Goal: Task Accomplishment & Management: Complete application form

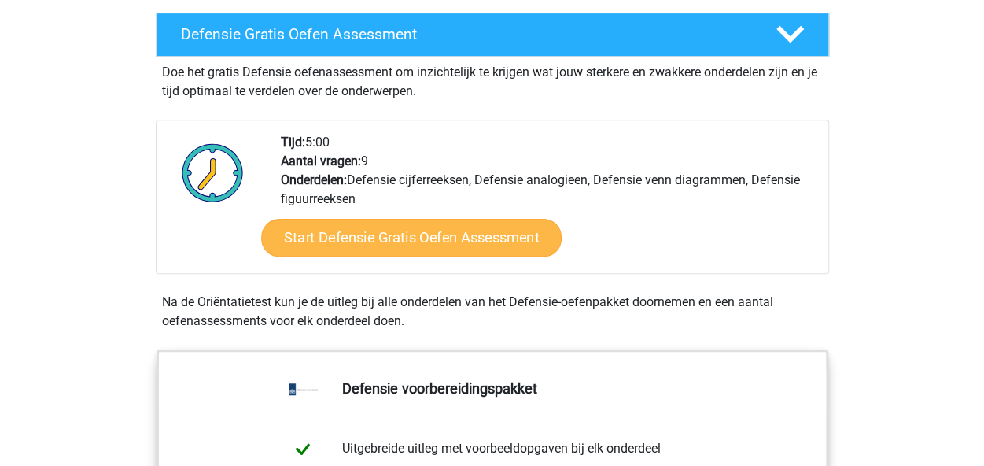
scroll to position [432, 0]
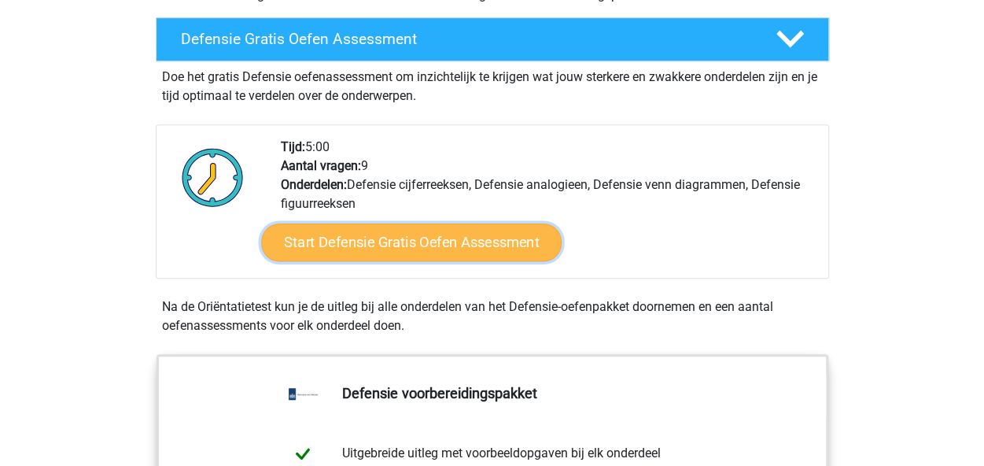
click at [403, 255] on link "Start Defensie Gratis Oefen Assessment" at bounding box center [411, 242] width 301 height 38
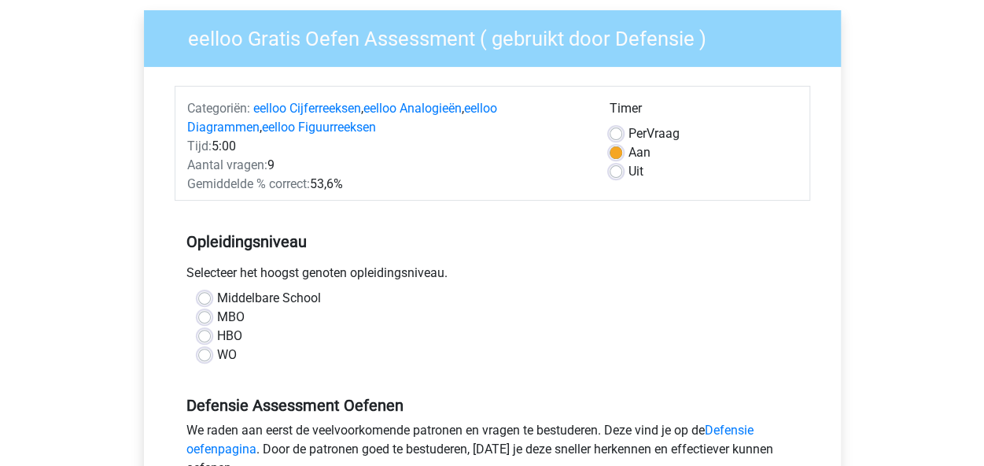
scroll to position [120, 0]
click at [217, 338] on label "HBO" at bounding box center [229, 335] width 25 height 19
click at [208, 338] on input "HBO" at bounding box center [204, 334] width 13 height 16
radio input "true"
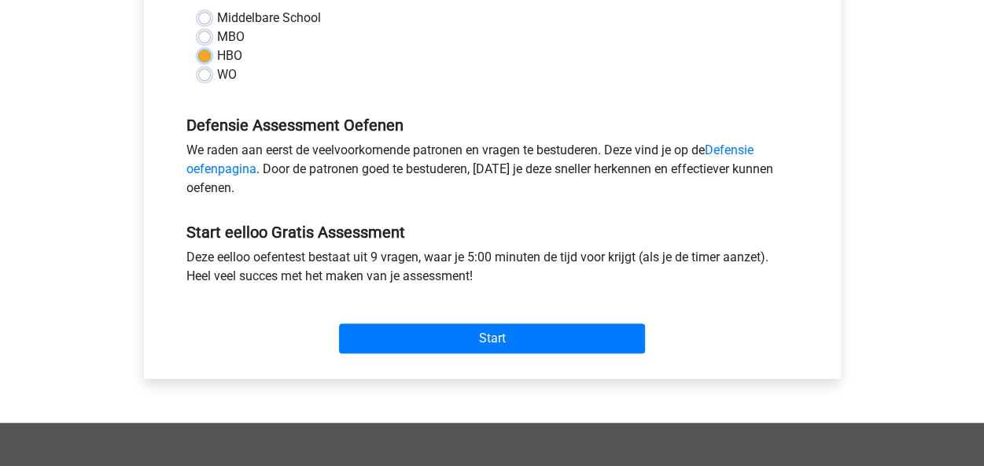
scroll to position [409, 0]
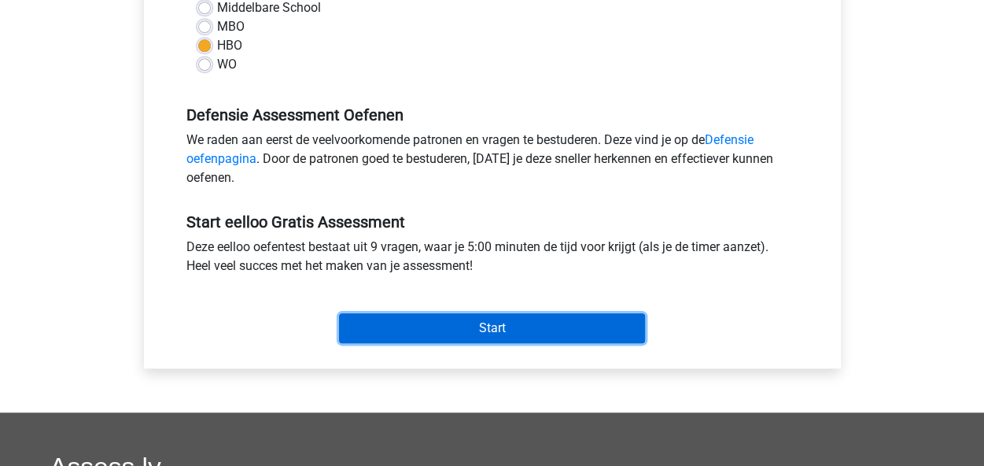
click at [390, 316] on input "Start" at bounding box center [492, 328] width 306 height 30
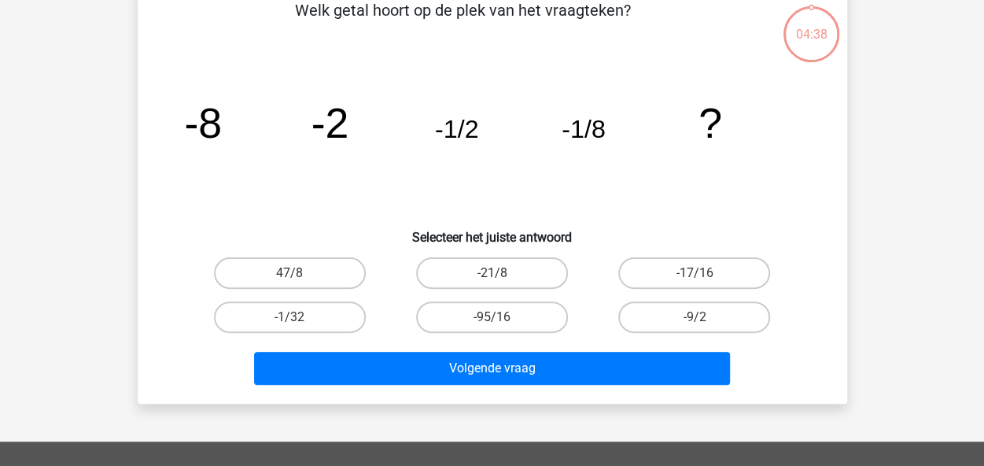
scroll to position [89, 0]
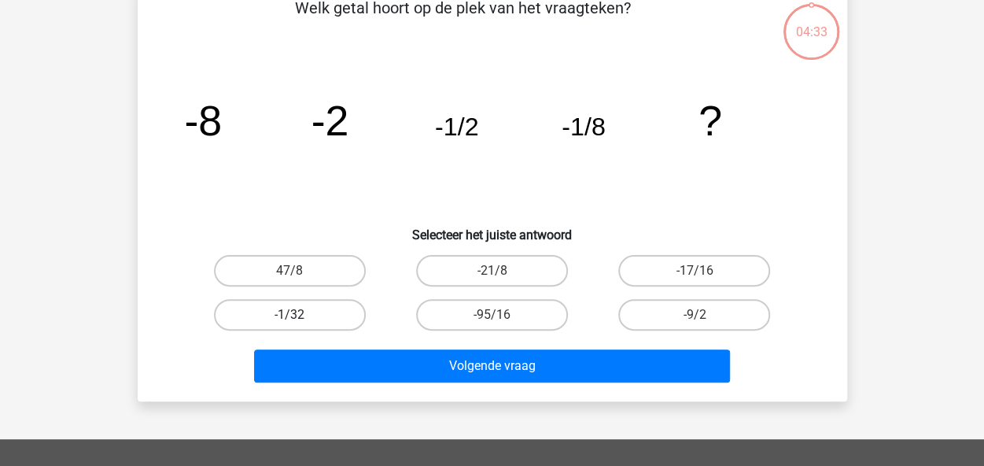
click at [312, 317] on label "-1/32" at bounding box center [290, 314] width 152 height 31
click at [300, 317] on input "-1/32" at bounding box center [295, 320] width 10 height 10
radio input "true"
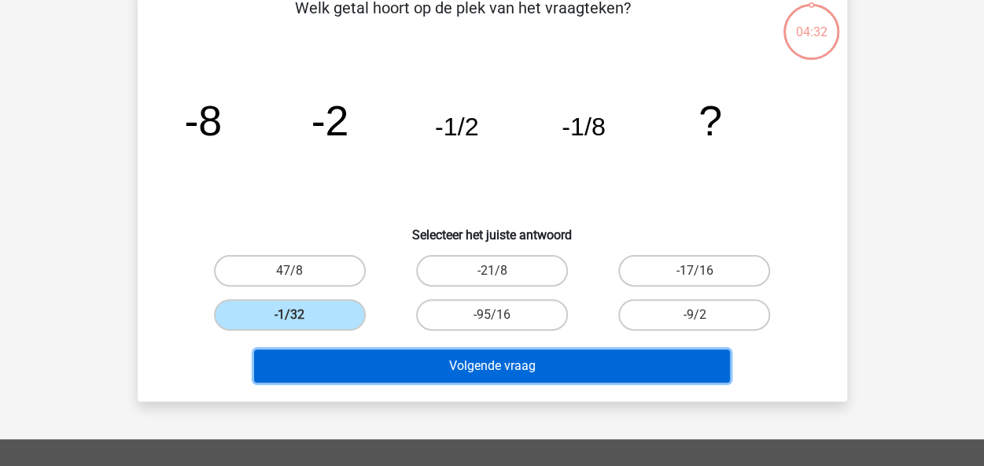
click at [471, 374] on button "Volgende vraag" at bounding box center [492, 365] width 476 height 33
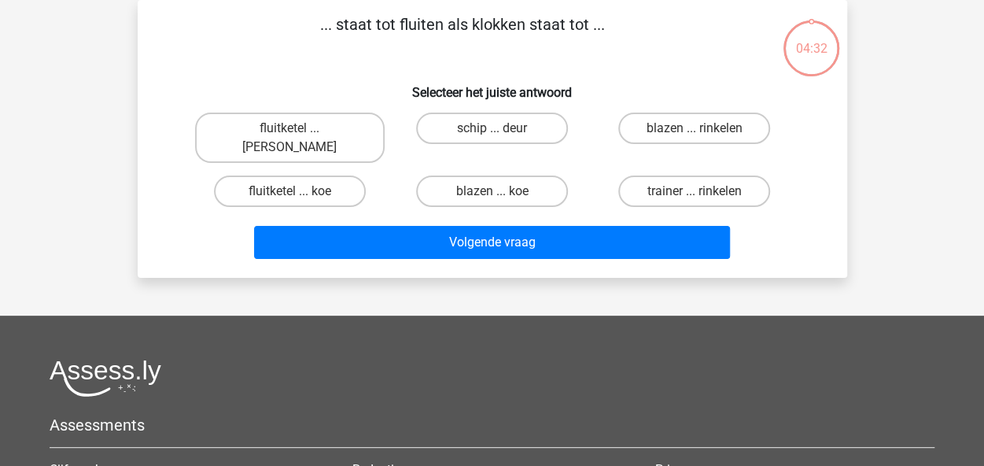
scroll to position [0, 0]
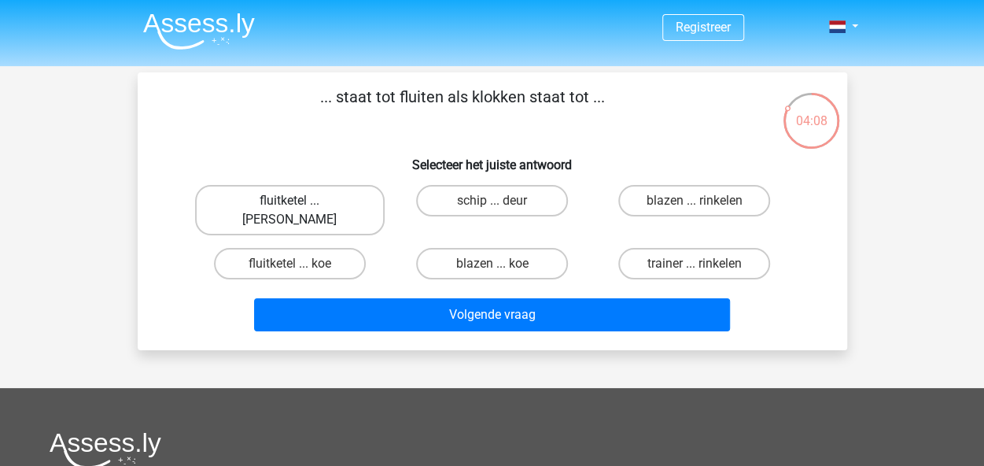
click at [344, 210] on label "fluitketel ... [PERSON_NAME]" at bounding box center [290, 210] width 190 height 50
click at [300, 210] on input "fluitketel ... [PERSON_NAME]" at bounding box center [295, 206] width 10 height 10
radio input "true"
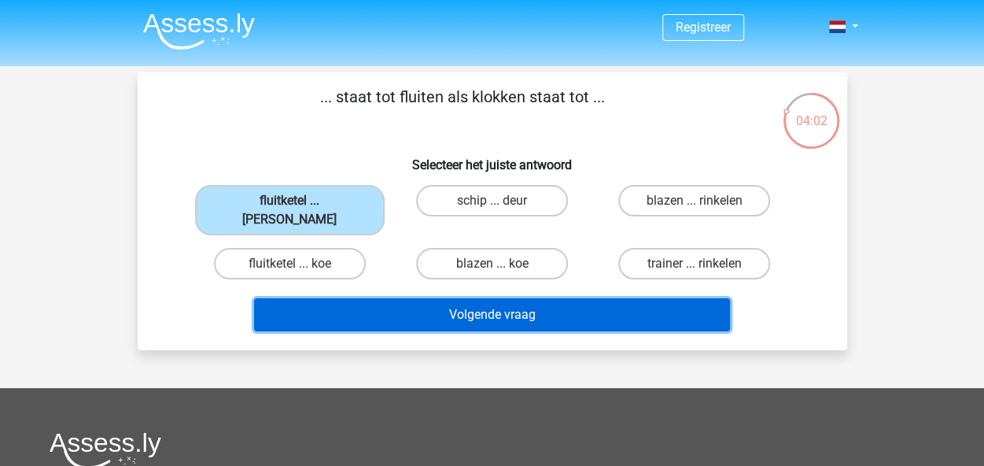
click at [408, 298] on button "Volgende vraag" at bounding box center [492, 314] width 476 height 33
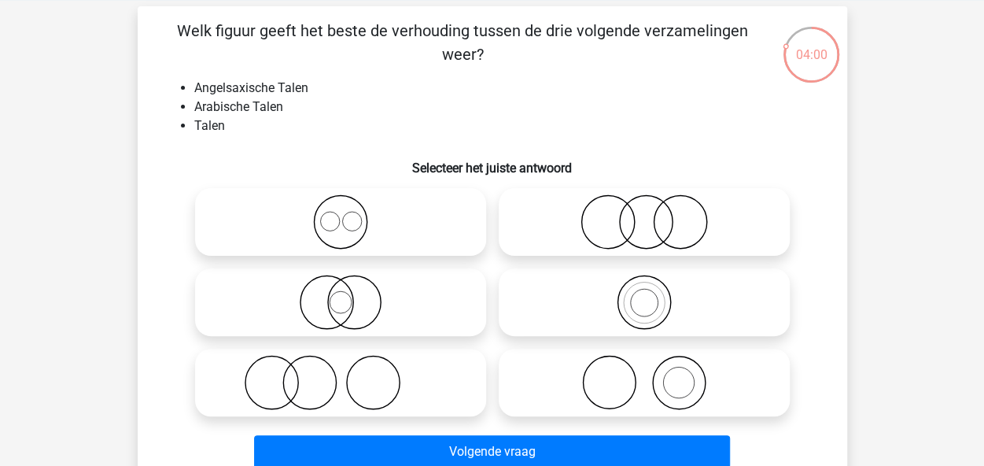
scroll to position [64, 0]
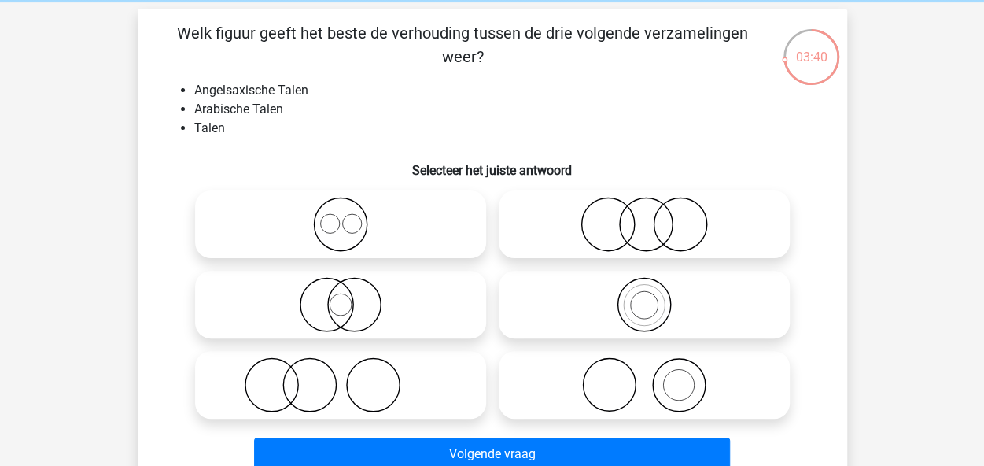
click at [364, 234] on circle at bounding box center [340, 224] width 53 height 53
click at [351, 216] on input "radio" at bounding box center [346, 211] width 10 height 10
radio input "true"
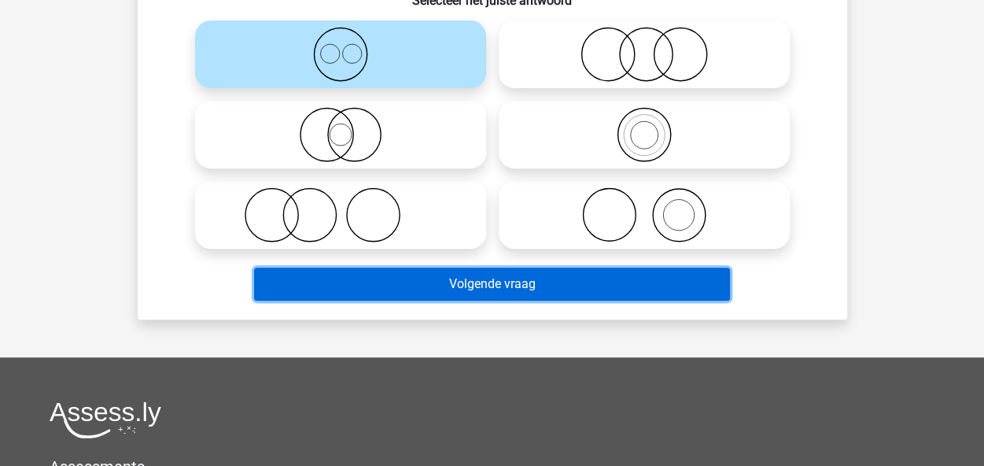
click at [538, 276] on button "Volgende vraag" at bounding box center [492, 284] width 476 height 33
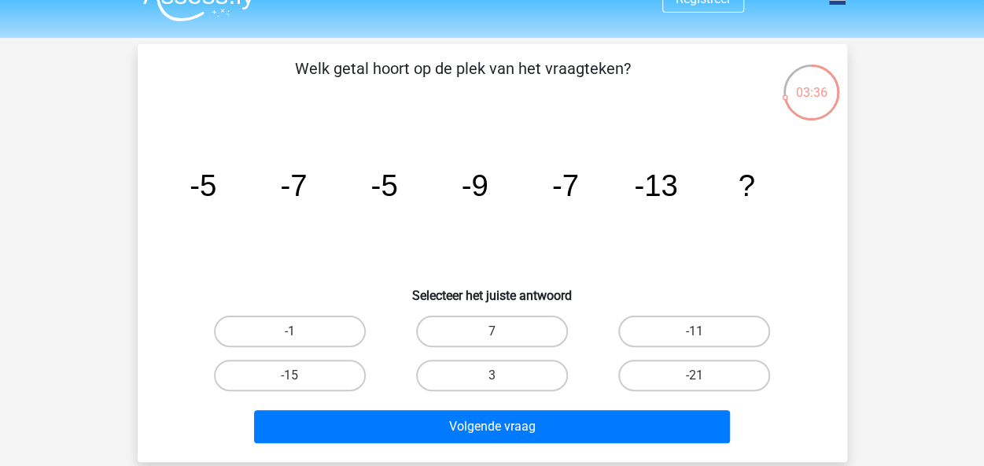
scroll to position [28, 0]
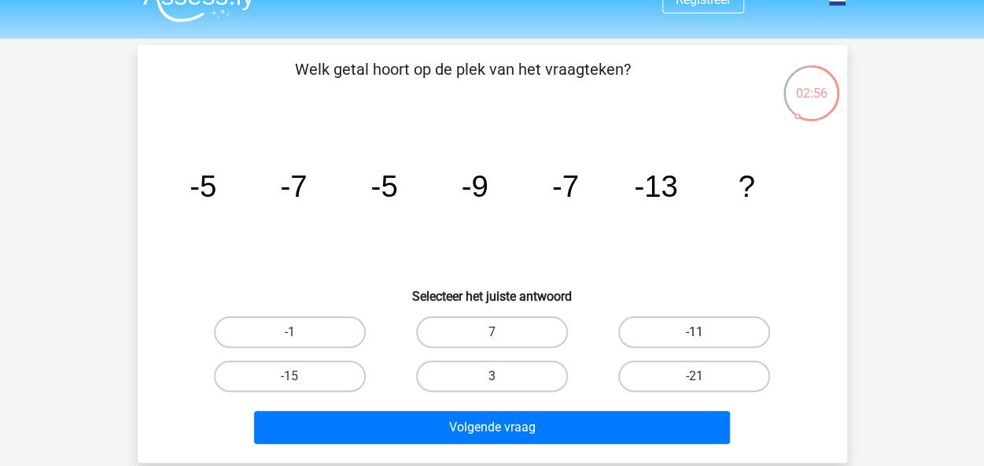
click at [686, 325] on label "-11" at bounding box center [694, 331] width 152 height 31
click at [695, 332] on input "-11" at bounding box center [700, 337] width 10 height 10
radio input "true"
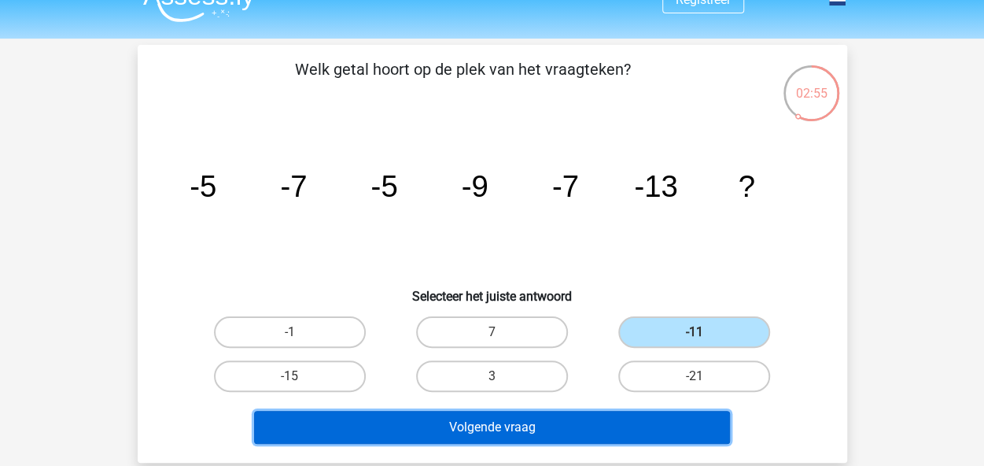
click at [591, 434] on button "Volgende vraag" at bounding box center [492, 427] width 476 height 33
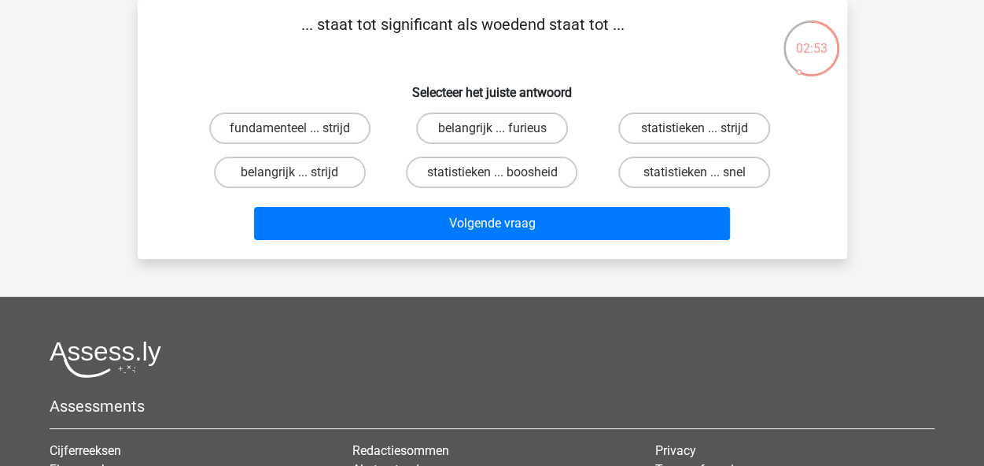
scroll to position [0, 0]
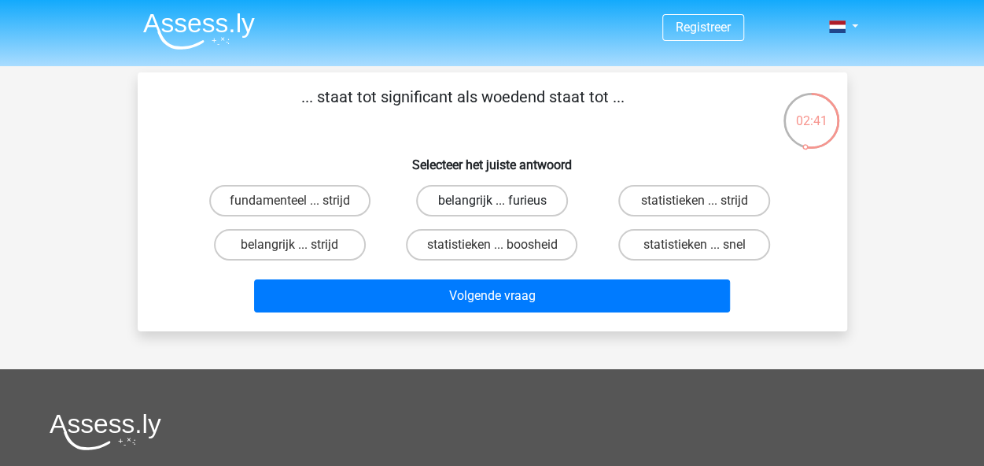
click at [537, 197] on label "belangrijk ... furieus" at bounding box center [492, 200] width 152 height 31
click at [502, 201] on input "belangrijk ... furieus" at bounding box center [497, 206] width 10 height 10
radio input "true"
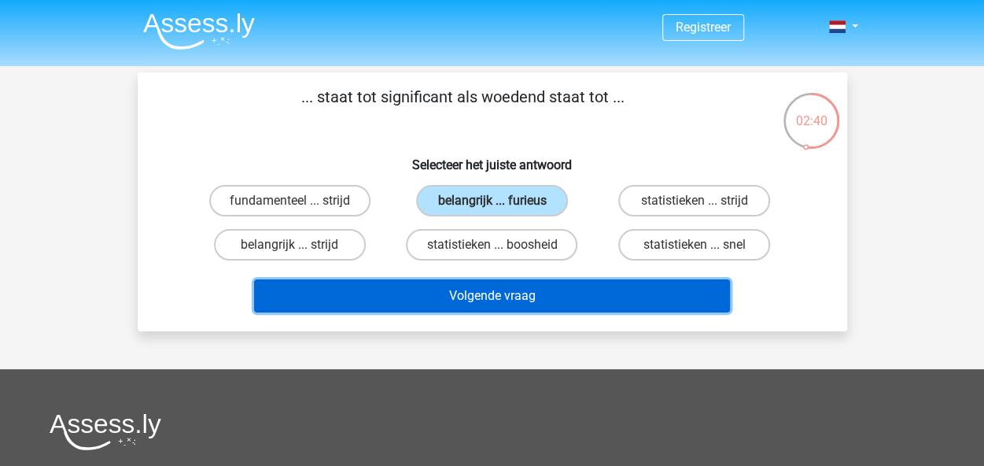
click at [553, 304] on button "Volgende vraag" at bounding box center [492, 295] width 476 height 33
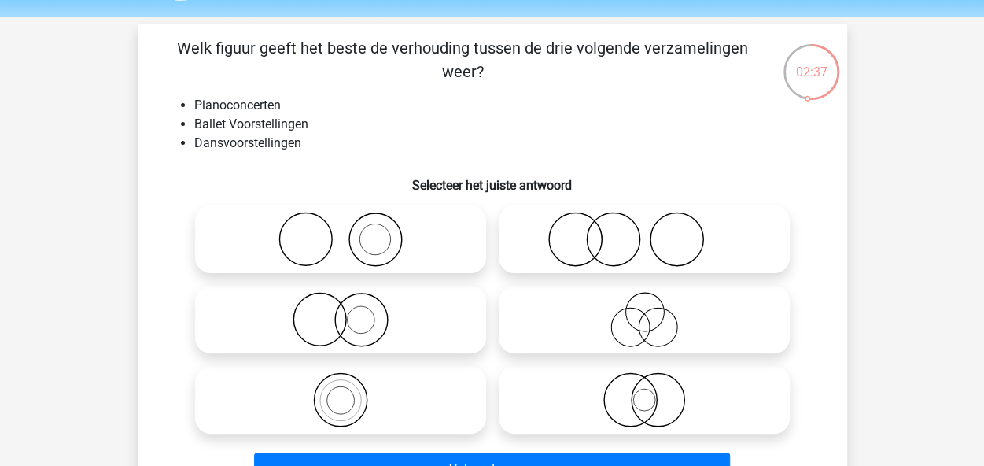
scroll to position [48, 0]
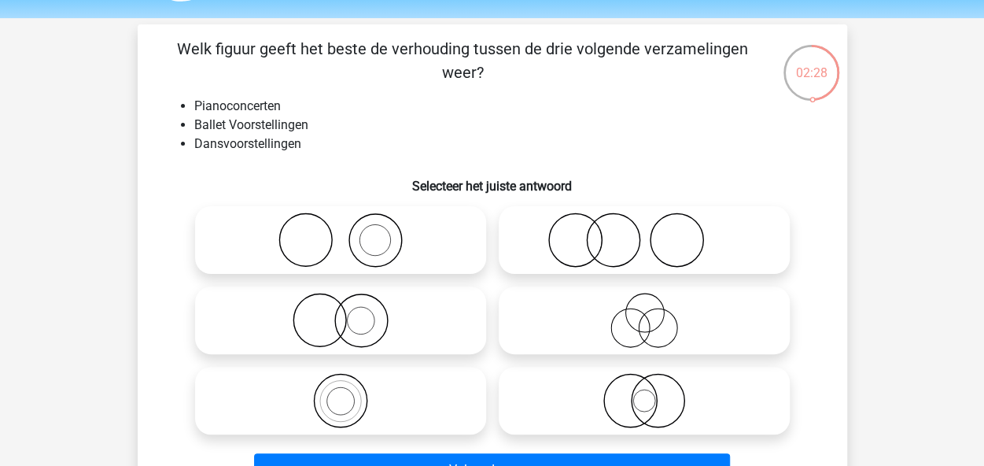
click at [653, 334] on icon at bounding box center [644, 320] width 279 height 55
click at [653, 312] on input "radio" at bounding box center [649, 307] width 10 height 10
radio input "true"
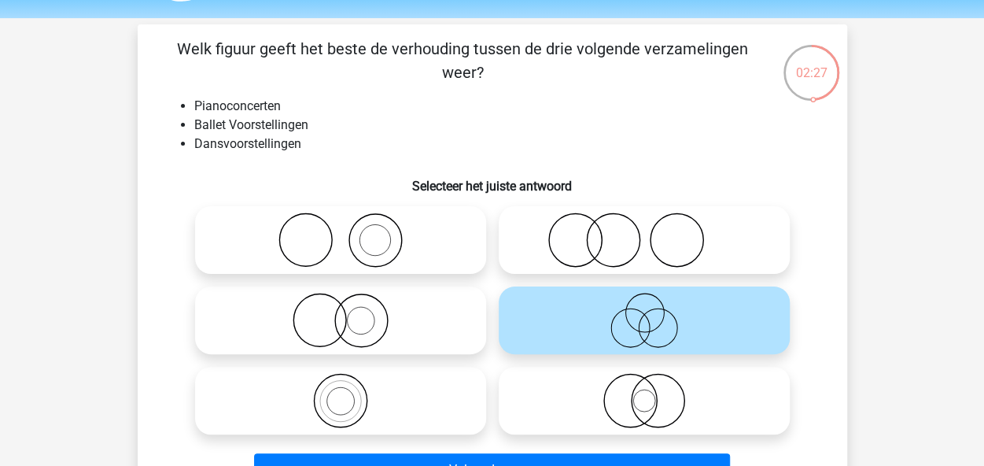
scroll to position [240, 0]
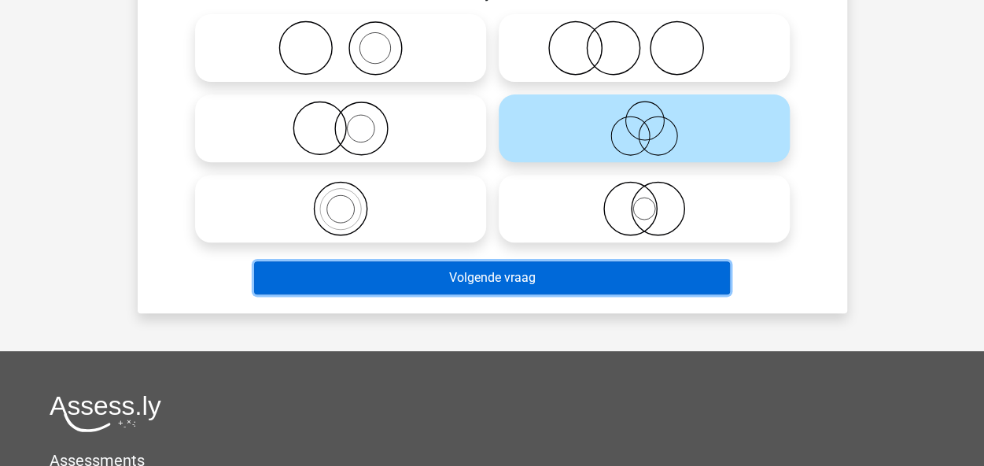
click at [618, 273] on button "Volgende vraag" at bounding box center [492, 277] width 476 height 33
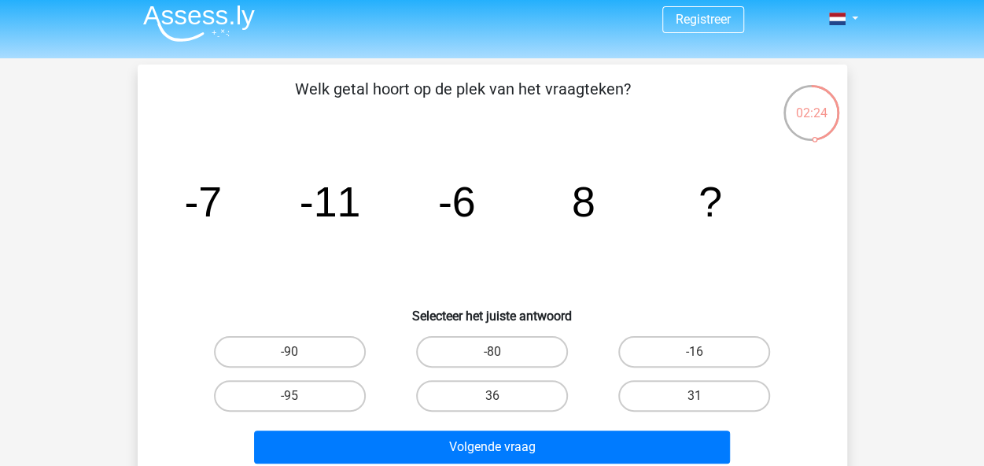
scroll to position [6, 0]
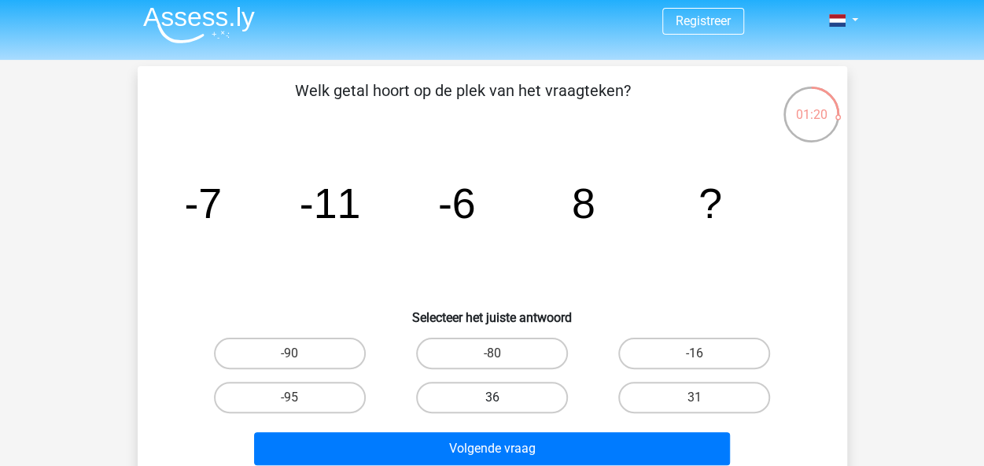
click at [505, 395] on label "36" at bounding box center [492, 397] width 152 height 31
click at [502, 397] on input "36" at bounding box center [497, 402] width 10 height 10
radio input "true"
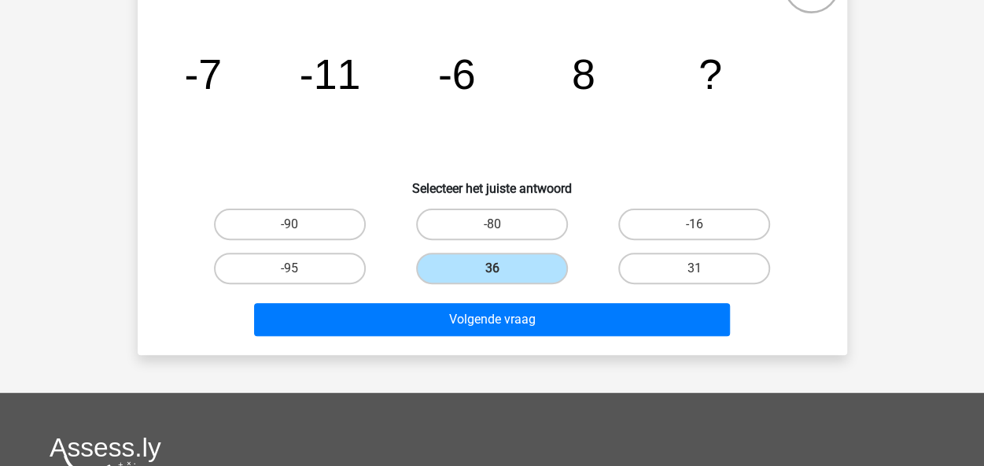
scroll to position [128, 0]
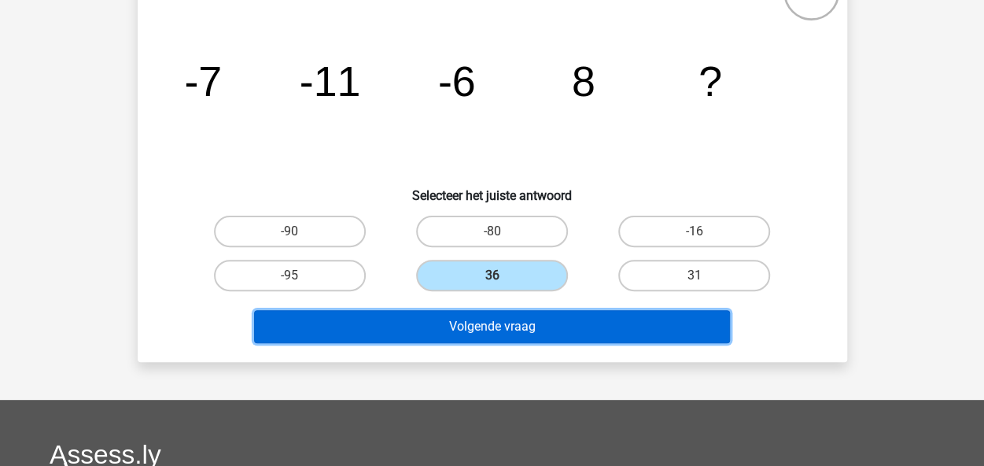
click at [628, 310] on button "Volgende vraag" at bounding box center [492, 326] width 476 height 33
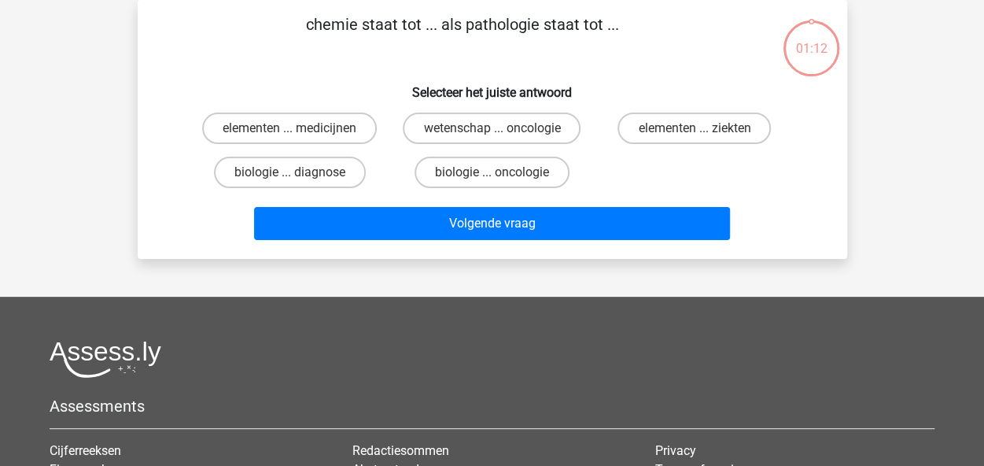
scroll to position [0, 0]
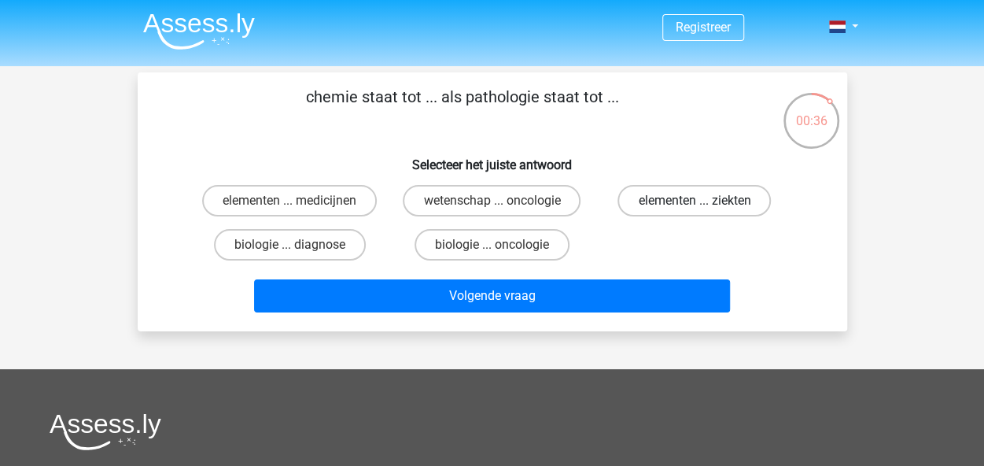
click at [686, 208] on label "elementen ... ziekten" at bounding box center [694, 200] width 153 height 31
click at [695, 208] on input "elementen ... ziekten" at bounding box center [700, 206] width 10 height 10
radio input "true"
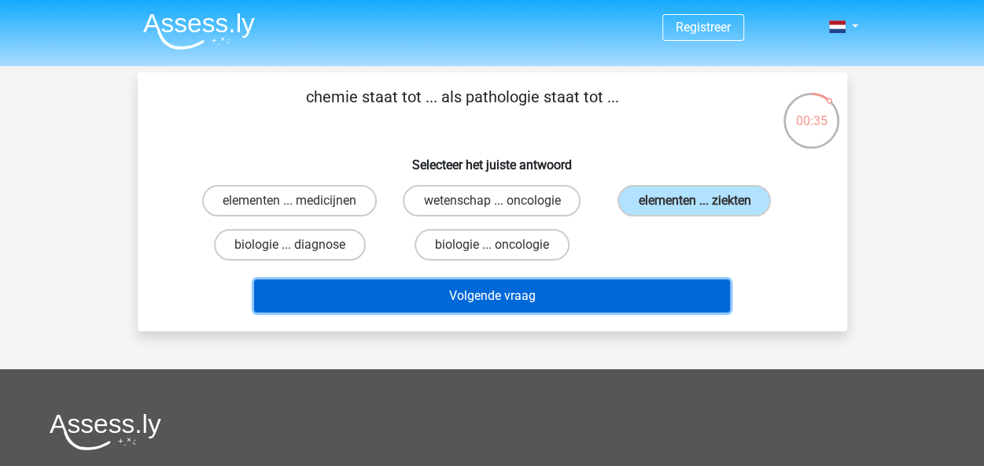
click at [636, 302] on button "Volgende vraag" at bounding box center [492, 295] width 476 height 33
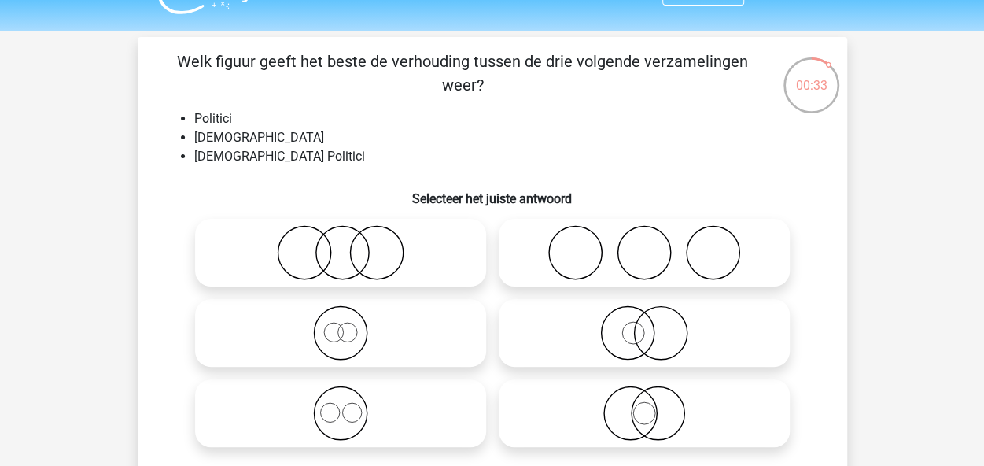
scroll to position [35, 0]
click at [371, 242] on icon at bounding box center [340, 253] width 279 height 55
click at [351, 242] on input "radio" at bounding box center [346, 240] width 10 height 10
radio input "true"
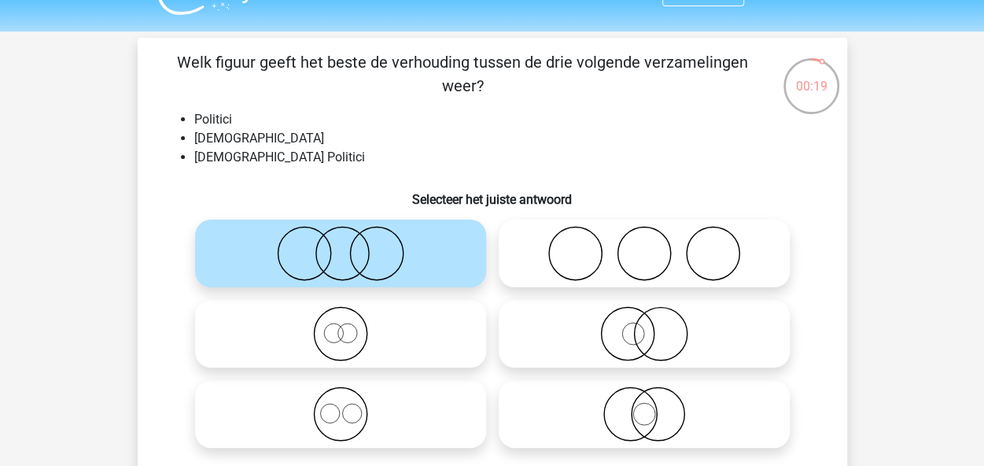
scroll to position [326, 0]
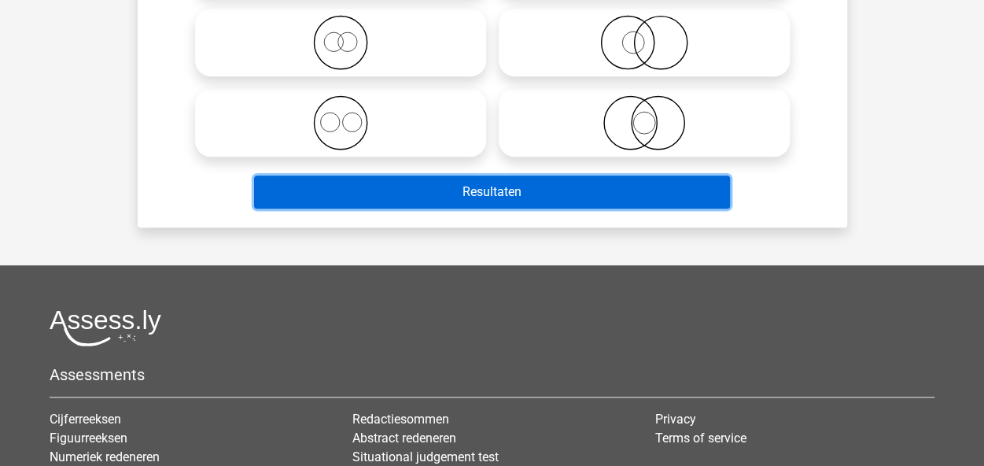
click at [607, 183] on button "Resultaten" at bounding box center [492, 191] width 476 height 33
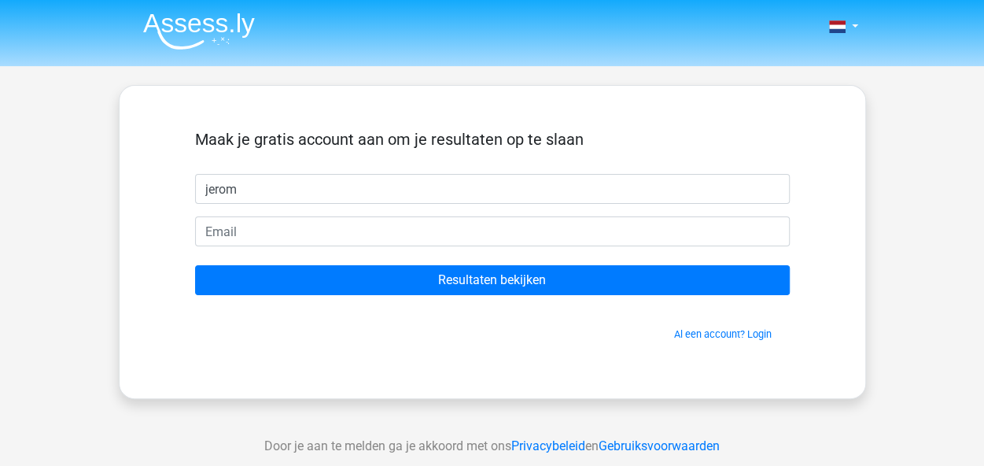
type input "jerom"
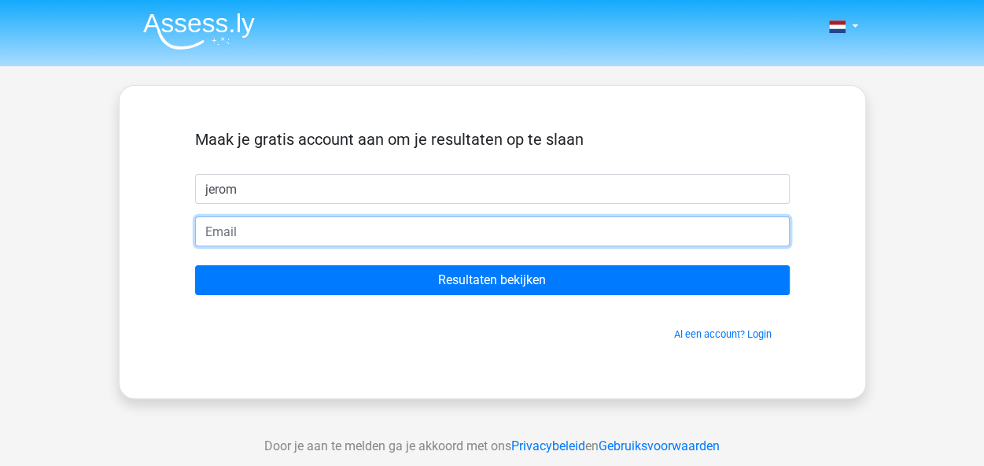
click at [578, 221] on input "email" at bounding box center [492, 231] width 595 height 30
type input "Reinhardjerom@gmail.com"
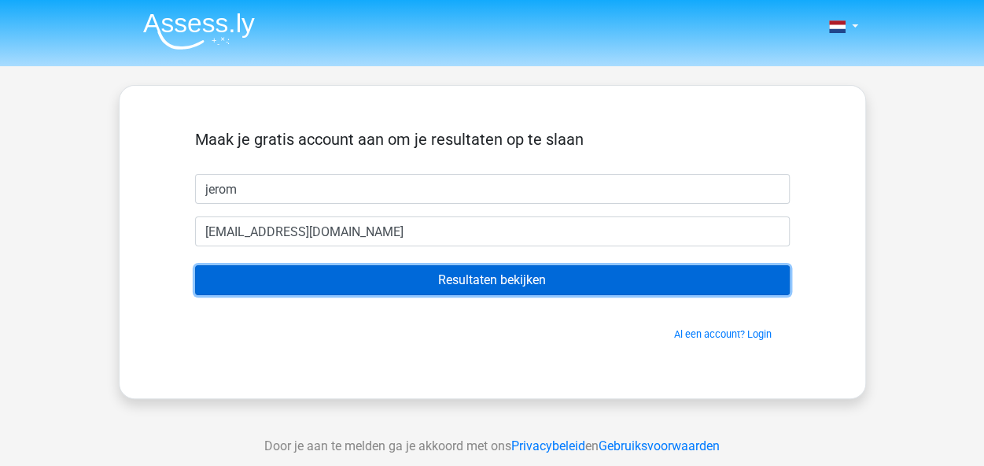
click at [530, 275] on input "Resultaten bekijken" at bounding box center [492, 280] width 595 height 30
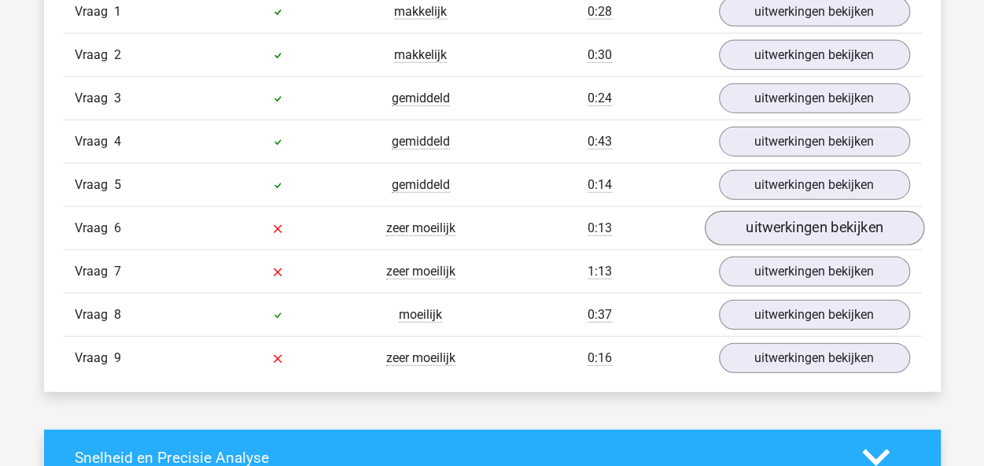
scroll to position [1813, 0]
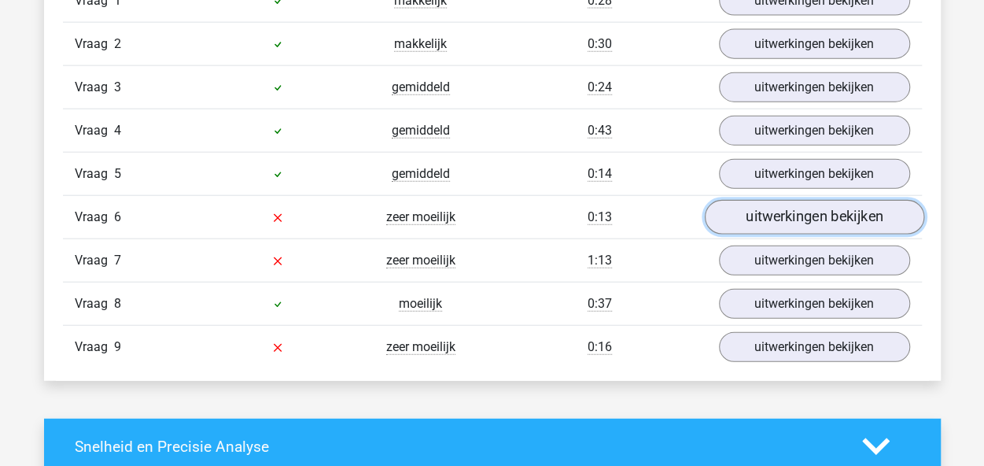
click at [836, 212] on link "uitwerkingen bekijken" at bounding box center [814, 217] width 220 height 35
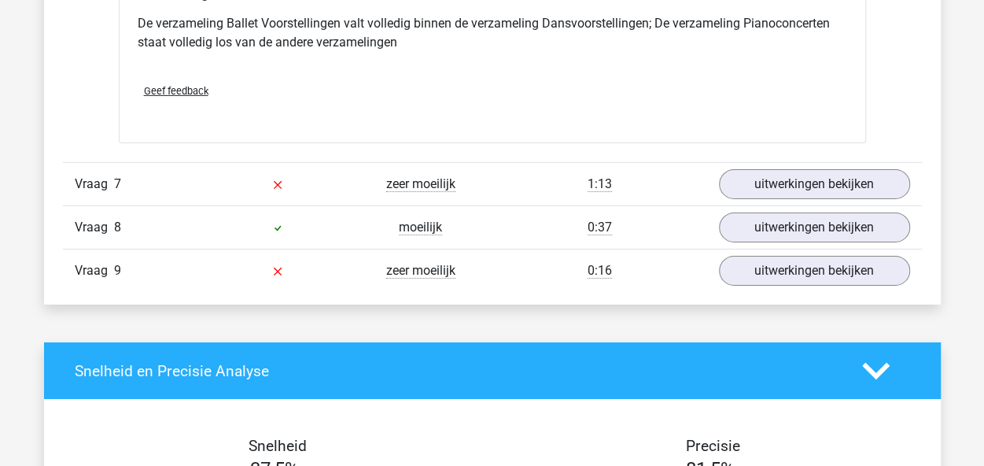
scroll to position [2491, 0]
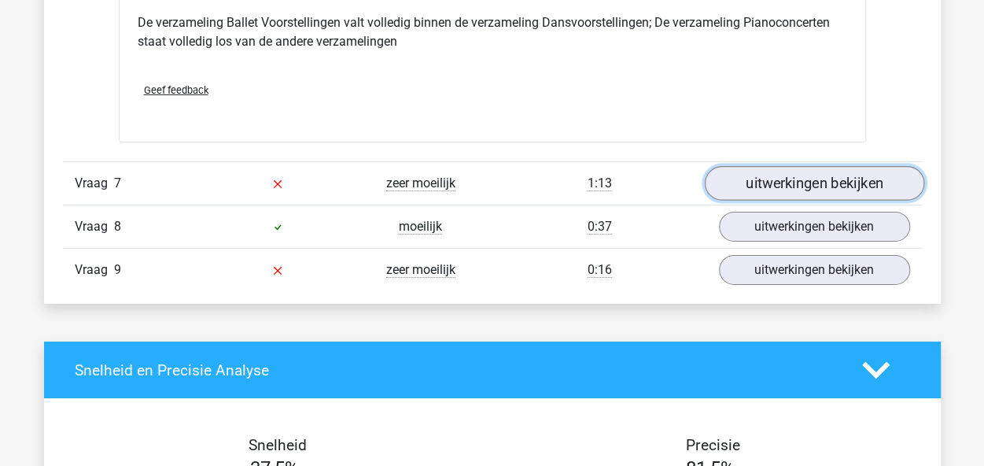
click at [763, 172] on link "uitwerkingen bekijken" at bounding box center [814, 183] width 220 height 35
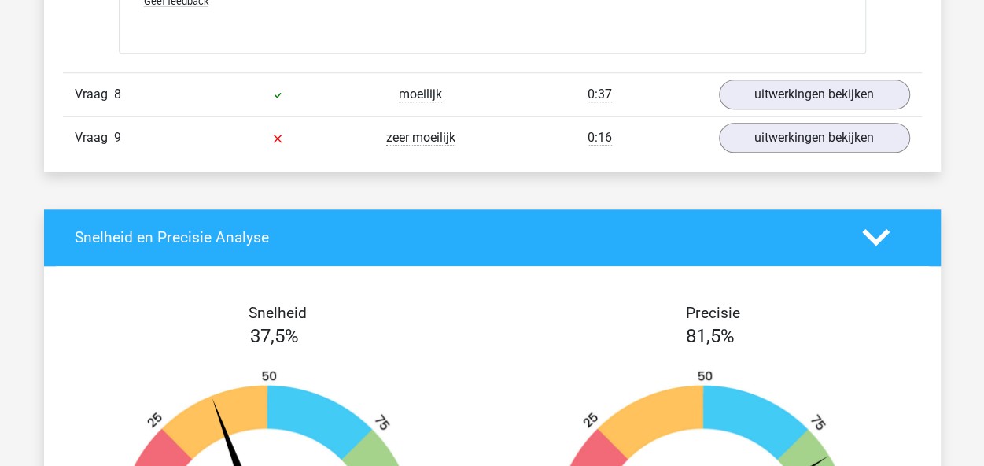
scroll to position [3582, 0]
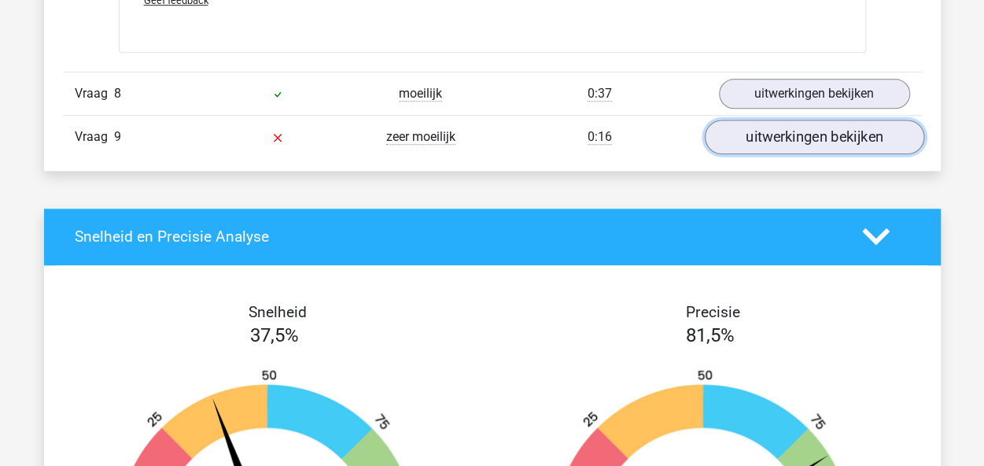
click at [767, 122] on link "uitwerkingen bekijken" at bounding box center [814, 137] width 220 height 35
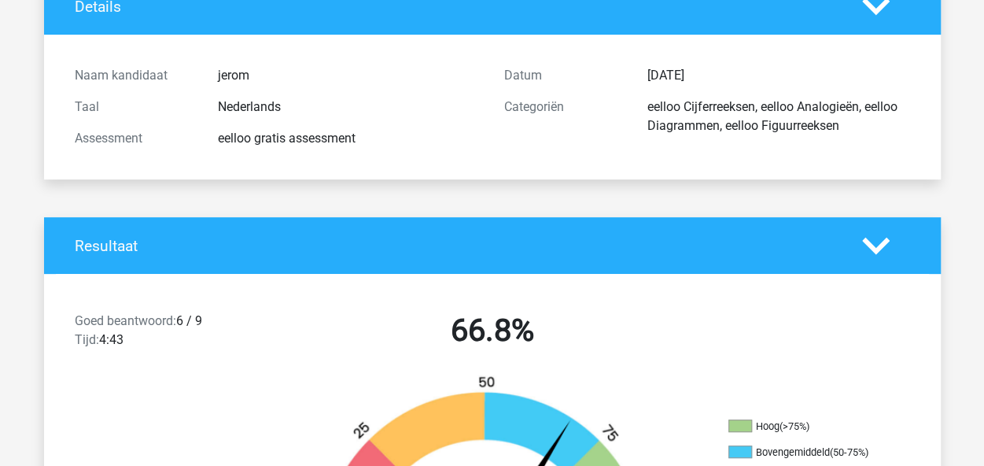
scroll to position [0, 0]
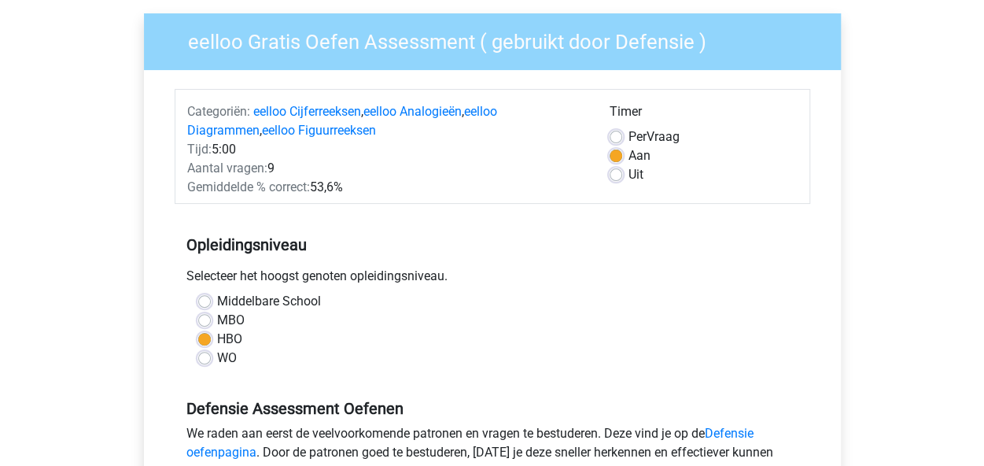
scroll to position [103, 0]
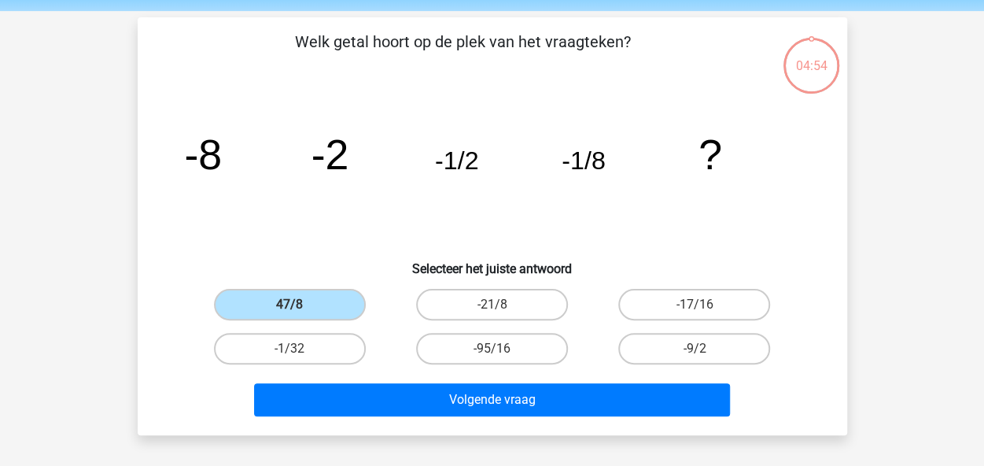
scroll to position [58, 0]
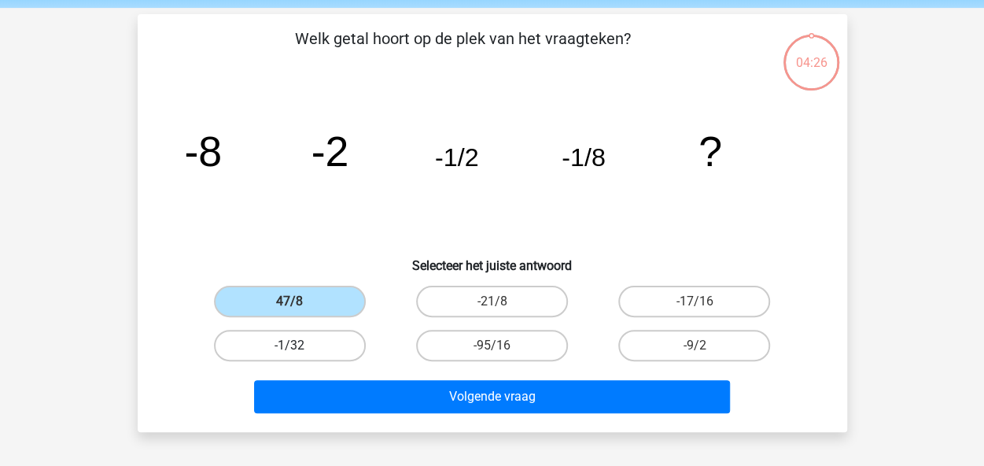
click at [315, 334] on label "-1/32" at bounding box center [290, 345] width 152 height 31
click at [300, 345] on input "-1/32" at bounding box center [295, 350] width 10 height 10
radio input "true"
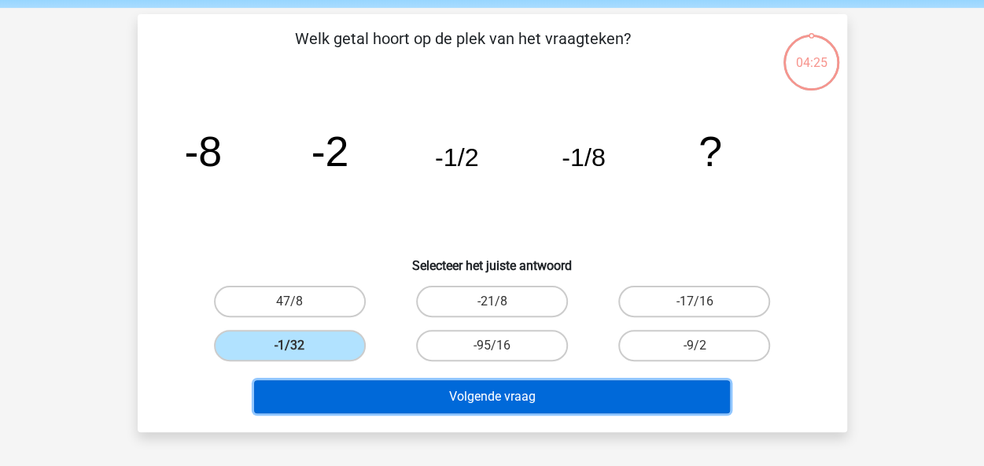
click at [552, 393] on button "Volgende vraag" at bounding box center [492, 396] width 476 height 33
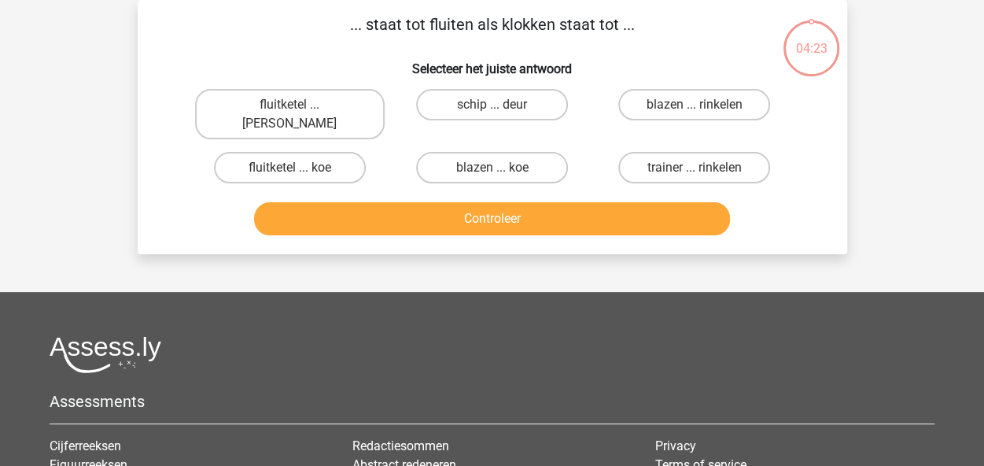
scroll to position [0, 0]
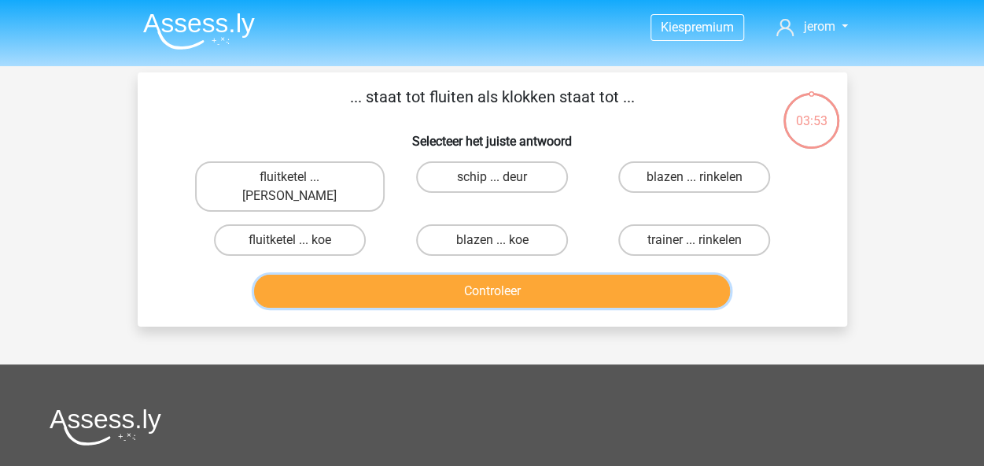
click at [532, 275] on button "Controleer" at bounding box center [492, 291] width 476 height 33
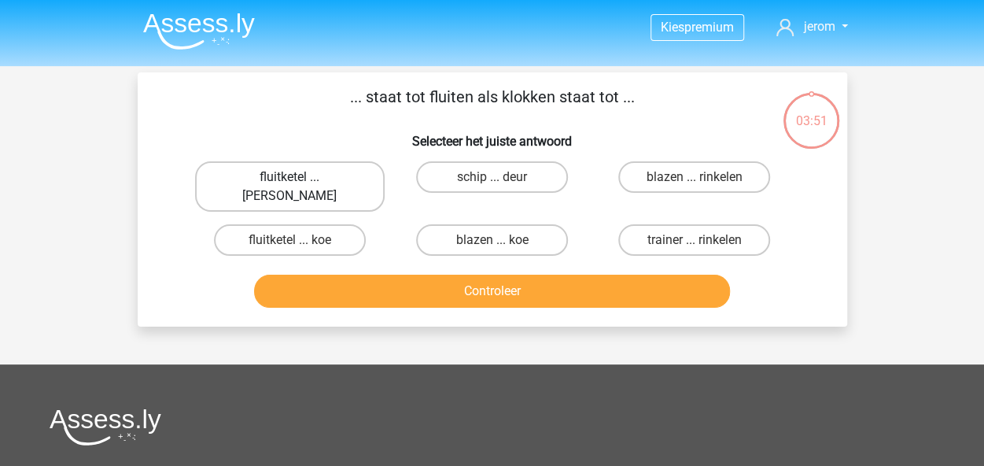
click at [319, 172] on label "fluitketel ... luiden" at bounding box center [290, 186] width 190 height 50
click at [300, 177] on input "fluitketel ... luiden" at bounding box center [295, 182] width 10 height 10
radio input "true"
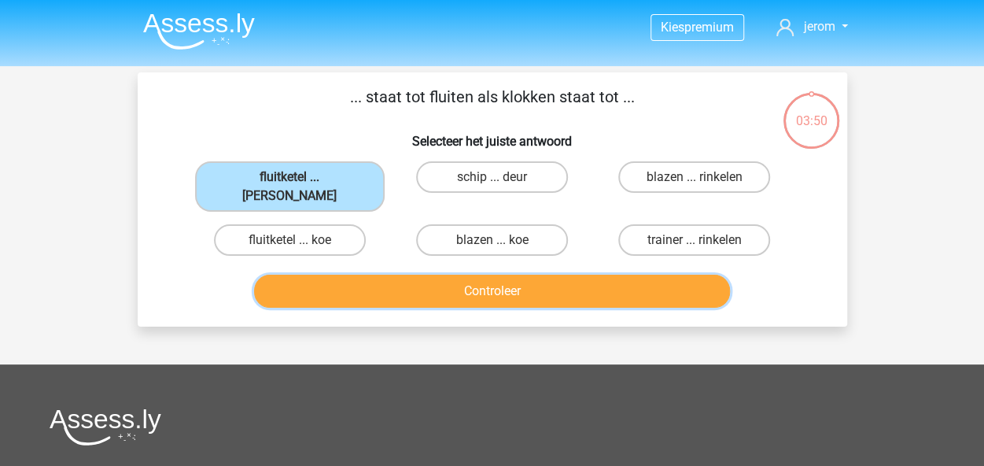
click at [426, 275] on button "Controleer" at bounding box center [492, 291] width 476 height 33
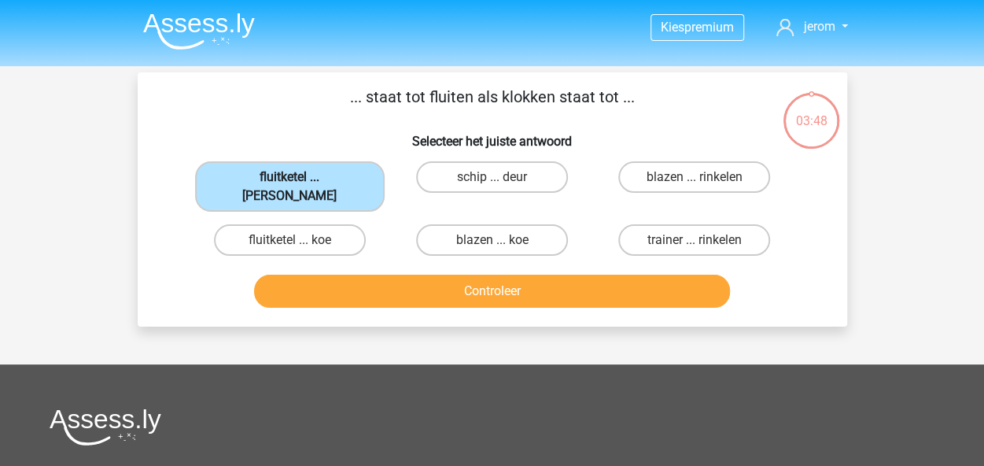
click at [313, 182] on label "fluitketel ... luiden" at bounding box center [290, 186] width 190 height 50
click at [300, 182] on input "fluitketel ... luiden" at bounding box center [295, 182] width 10 height 10
click at [315, 182] on label "fluitketel ... luiden" at bounding box center [290, 186] width 190 height 50
click at [300, 182] on input "fluitketel ... luiden" at bounding box center [295, 182] width 10 height 10
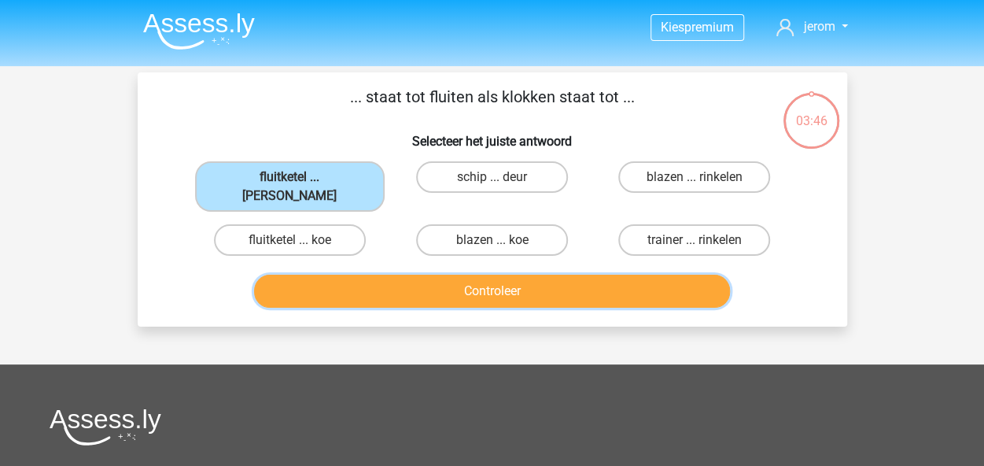
click at [409, 275] on button "Controleer" at bounding box center [492, 291] width 476 height 33
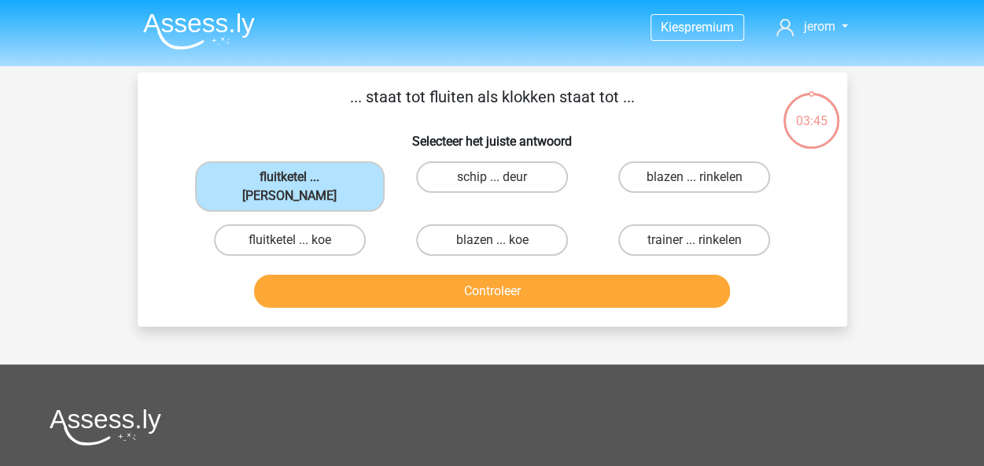
click at [333, 193] on div "fluitketel ... luiden" at bounding box center [290, 186] width 202 height 63
click at [486, 183] on label "schip ... deur" at bounding box center [492, 176] width 152 height 31
click at [492, 183] on input "schip ... deur" at bounding box center [497, 182] width 10 height 10
radio input "true"
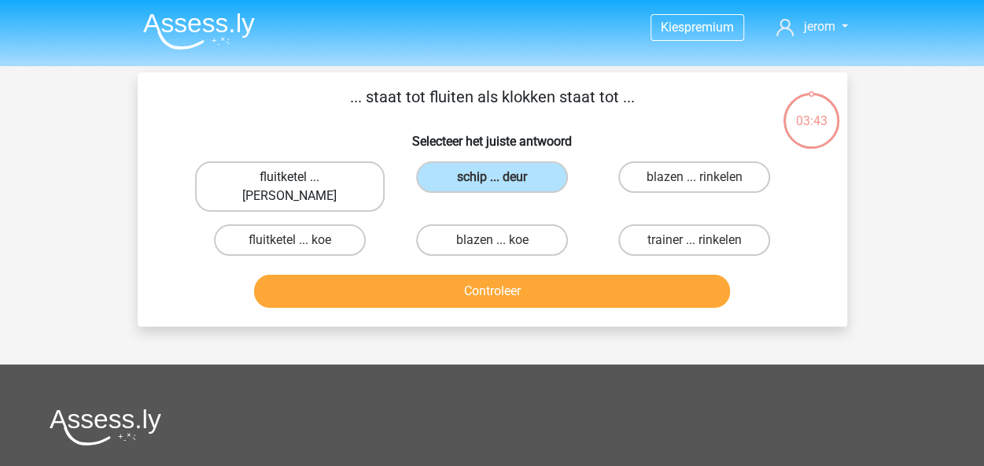
click at [250, 166] on label "fluitketel ... luiden" at bounding box center [290, 186] width 190 height 50
click at [290, 177] on input "fluitketel ... luiden" at bounding box center [295, 182] width 10 height 10
radio input "true"
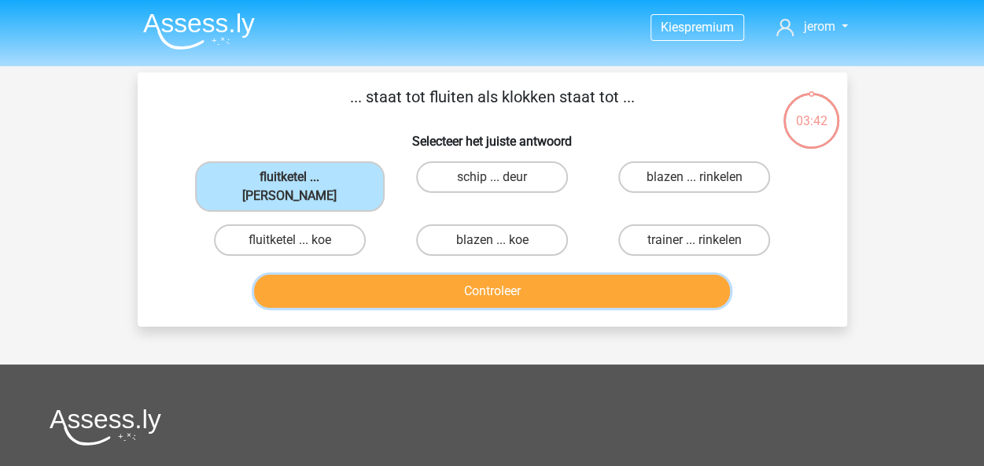
click at [415, 275] on button "Controleer" at bounding box center [492, 291] width 476 height 33
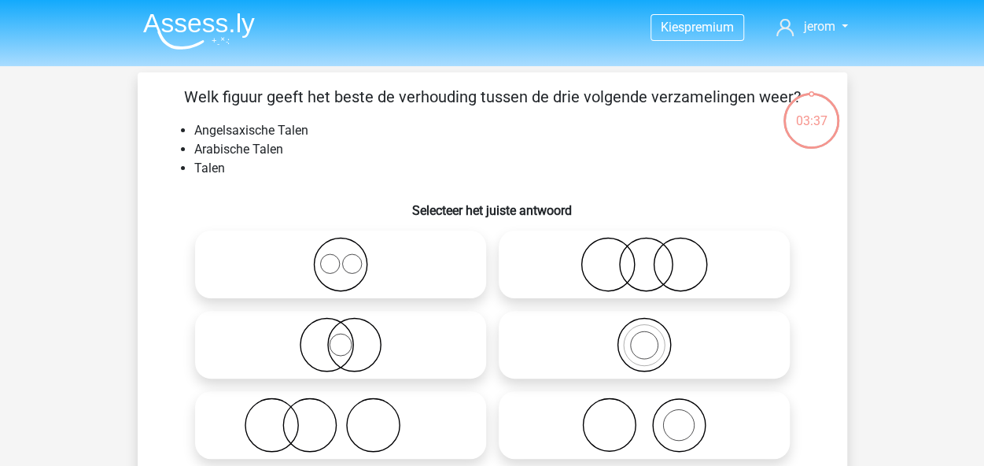
click at [415, 262] on icon at bounding box center [340, 264] width 279 height 55
click at [351, 256] on input "radio" at bounding box center [346, 251] width 10 height 10
radio input "true"
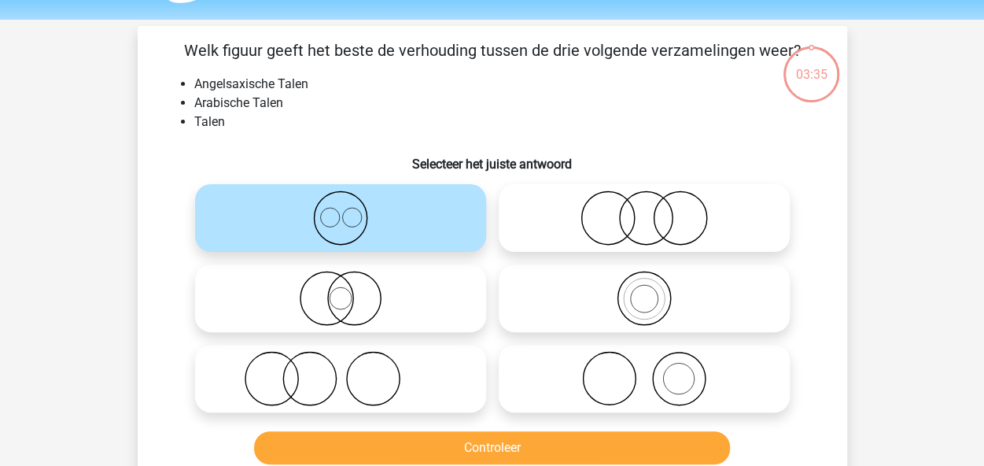
scroll to position [51, 0]
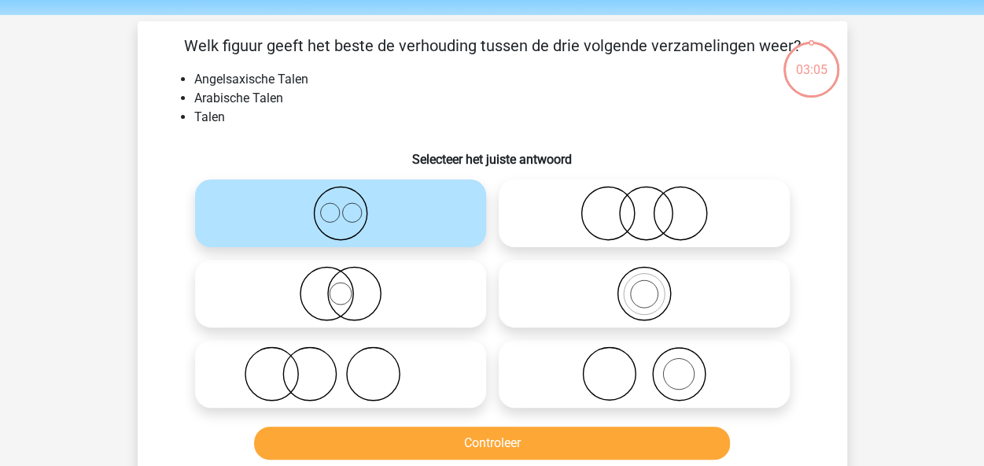
click at [379, 215] on icon at bounding box center [340, 213] width 279 height 55
click at [351, 205] on input "radio" at bounding box center [346, 200] width 10 height 10
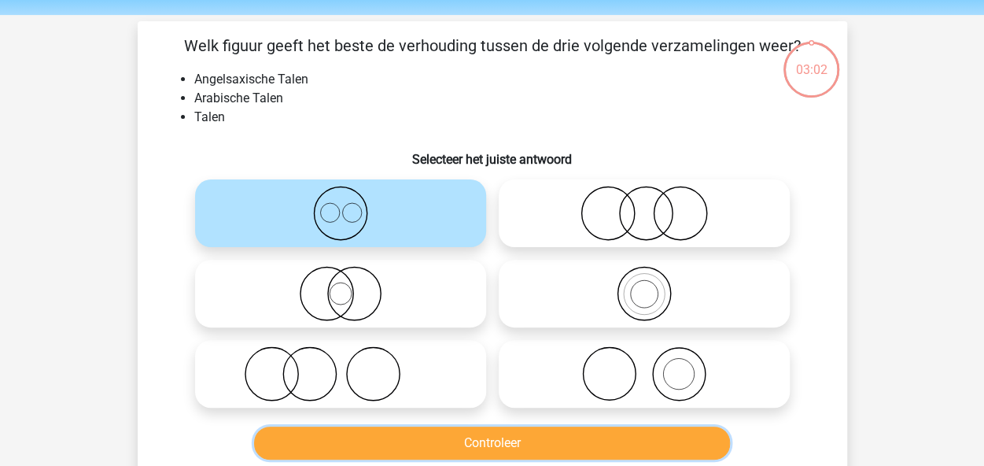
click at [500, 440] on button "Controleer" at bounding box center [492, 442] width 476 height 33
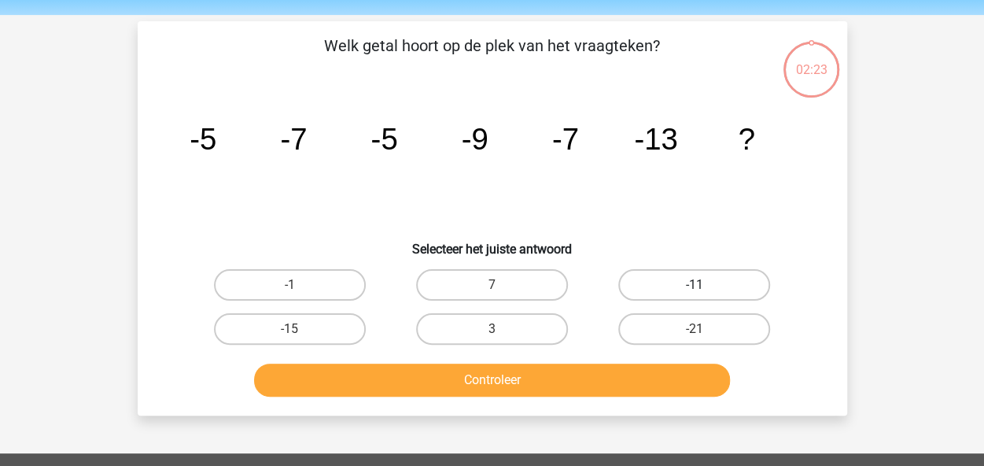
click at [666, 278] on label "-11" at bounding box center [694, 284] width 152 height 31
click at [695, 285] on input "-11" at bounding box center [700, 290] width 10 height 10
radio input "true"
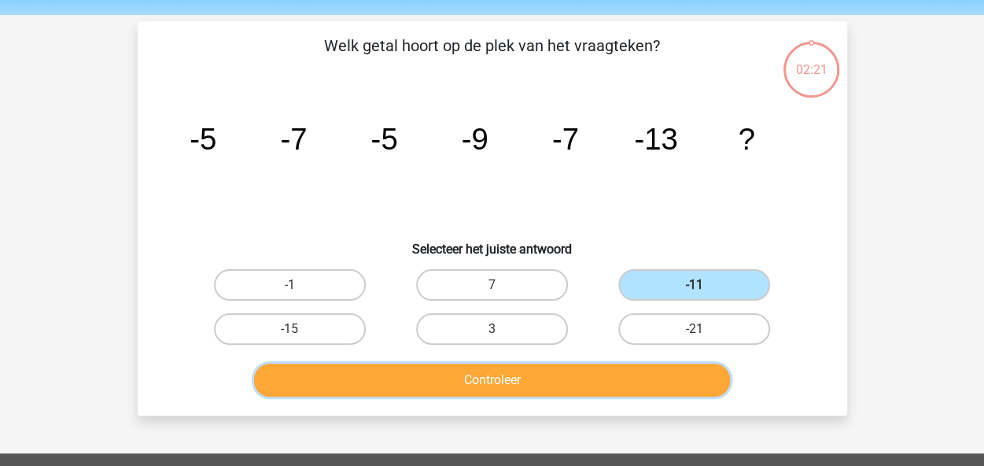
click at [637, 392] on button "Controleer" at bounding box center [492, 379] width 476 height 33
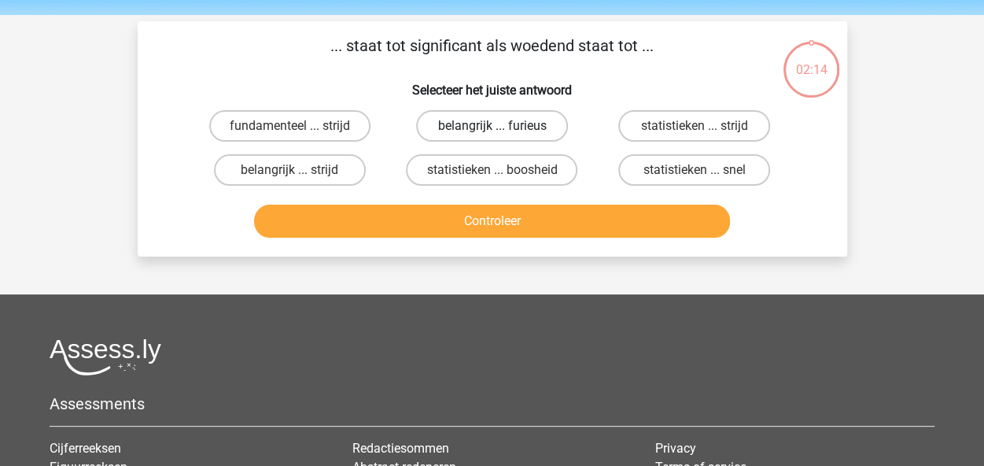
click at [506, 125] on label "belangrijk ... furieus" at bounding box center [492, 125] width 152 height 31
click at [502, 126] on input "belangrijk ... furieus" at bounding box center [497, 131] width 10 height 10
radio input "true"
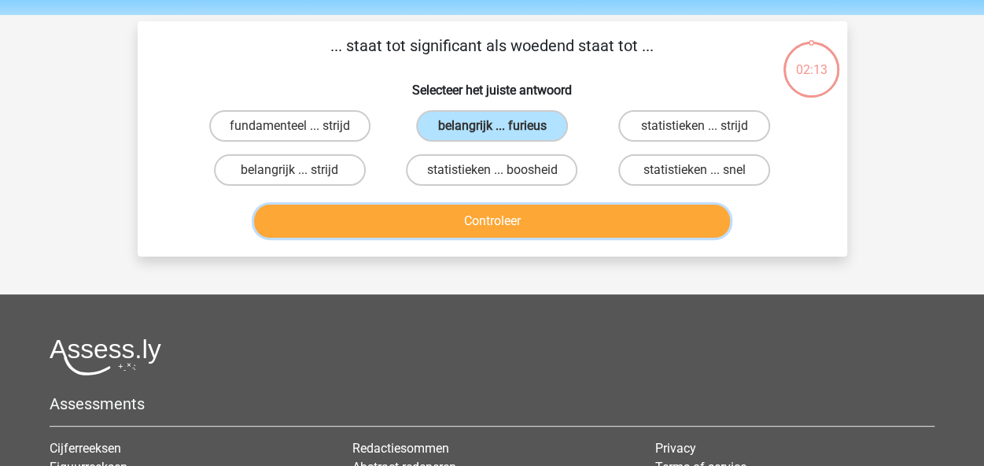
click at [503, 223] on button "Controleer" at bounding box center [492, 221] width 476 height 33
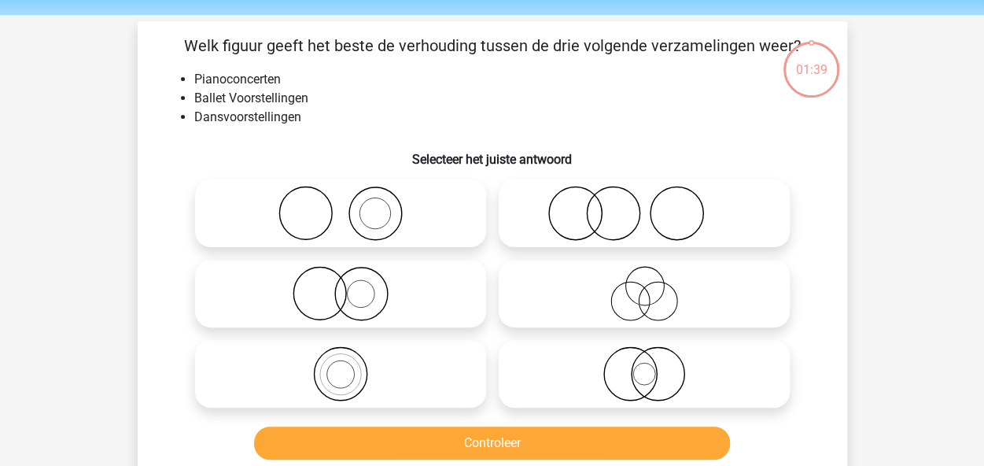
click at [391, 201] on icon at bounding box center [340, 213] width 279 height 55
click at [351, 201] on input "radio" at bounding box center [346, 200] width 10 height 10
radio input "true"
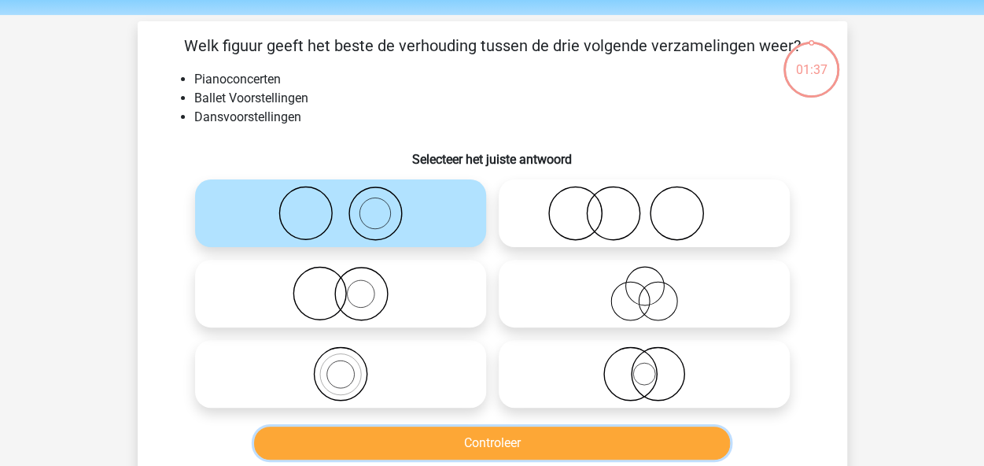
click at [552, 445] on button "Controleer" at bounding box center [492, 442] width 476 height 33
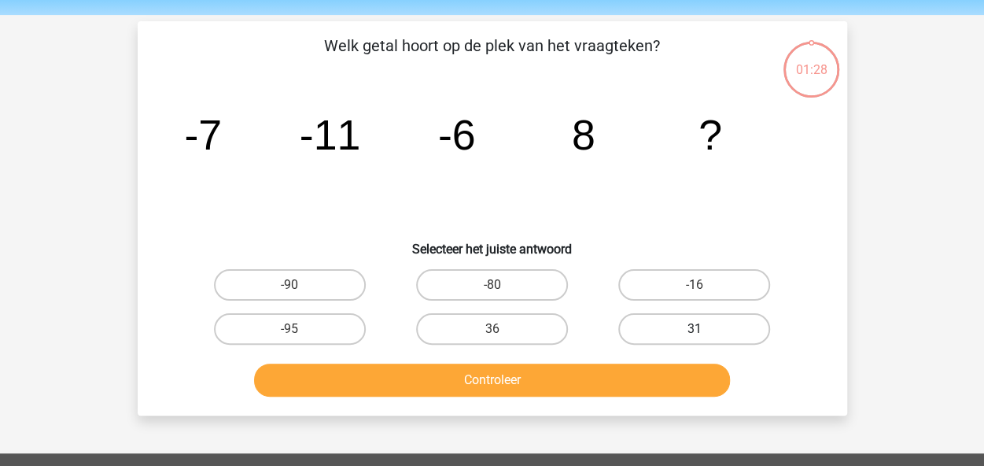
click at [711, 322] on label "31" at bounding box center [694, 328] width 152 height 31
click at [705, 329] on input "31" at bounding box center [700, 334] width 10 height 10
radio input "true"
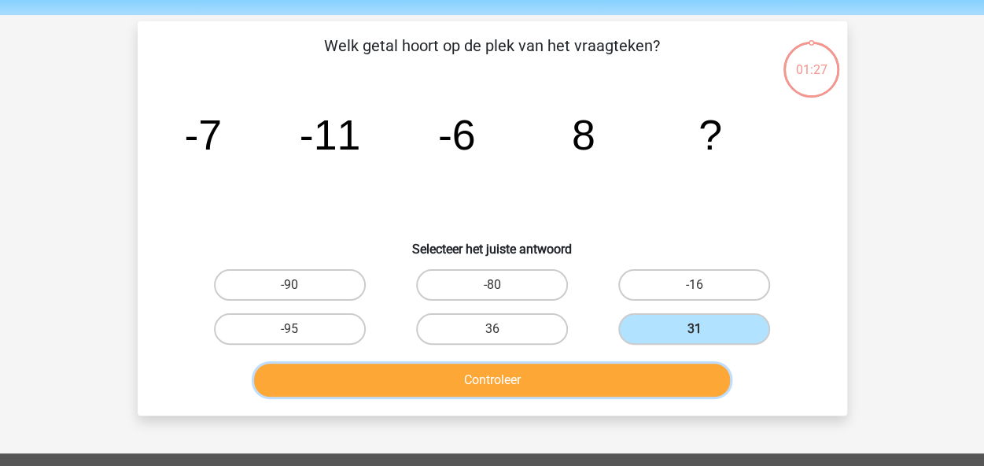
click at [620, 375] on button "Controleer" at bounding box center [492, 379] width 476 height 33
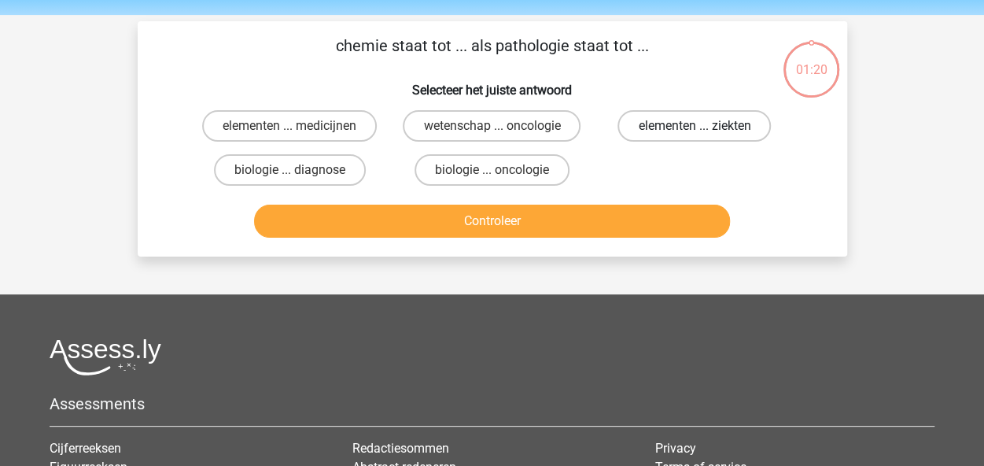
click at [659, 127] on label "elementen ... ziekten" at bounding box center [694, 125] width 153 height 31
click at [695, 127] on input "elementen ... ziekten" at bounding box center [700, 131] width 10 height 10
radio input "true"
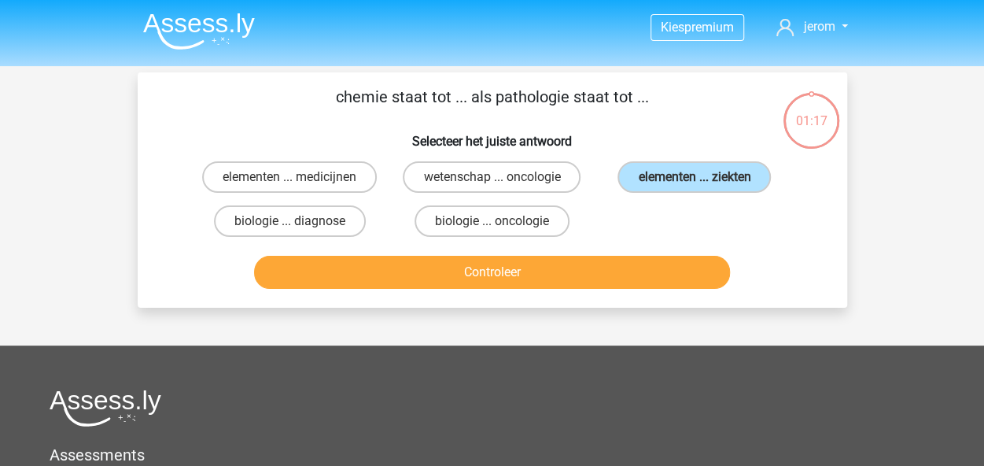
scroll to position [1, 0]
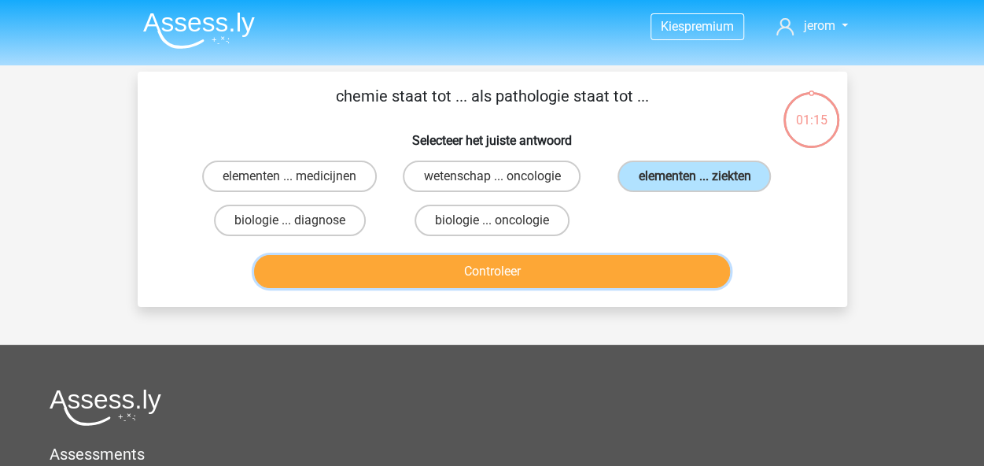
click at [576, 271] on button "Controleer" at bounding box center [492, 271] width 476 height 33
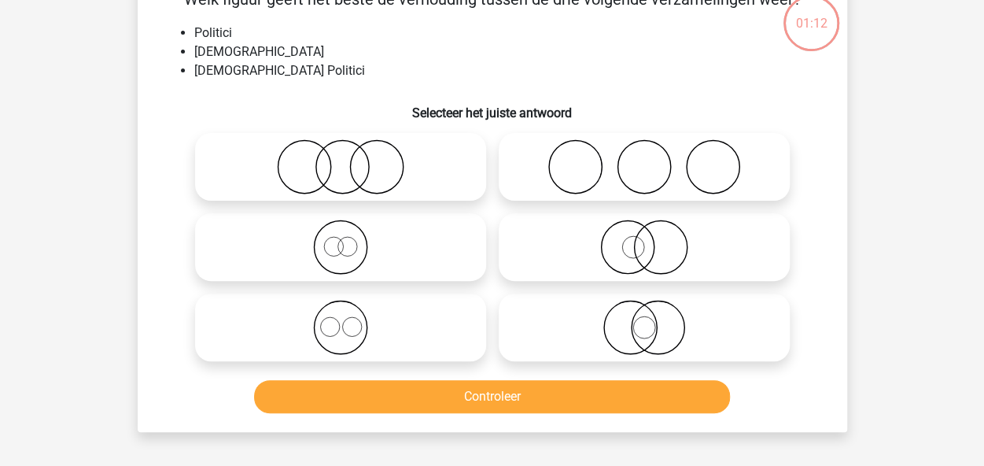
scroll to position [98, 0]
click at [681, 317] on icon at bounding box center [644, 326] width 279 height 55
click at [655, 317] on input "radio" at bounding box center [649, 313] width 10 height 10
radio input "true"
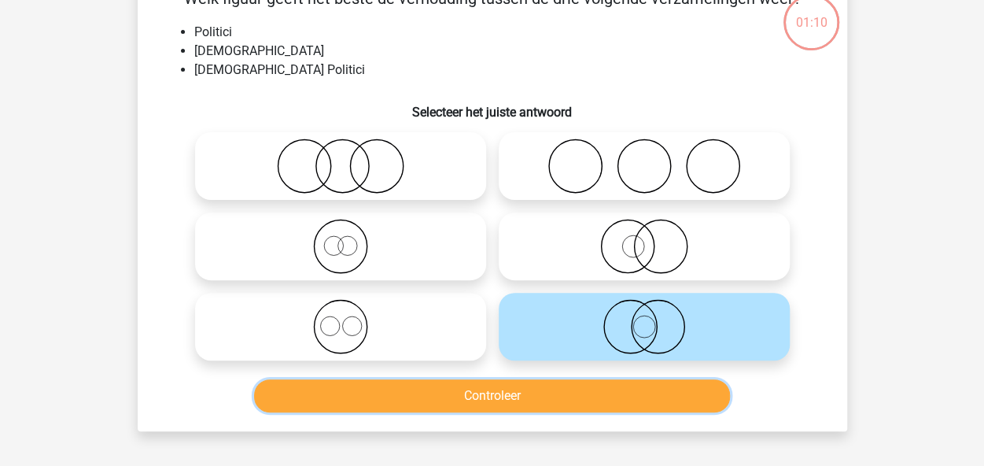
click at [600, 402] on button "Controleer" at bounding box center [492, 395] width 476 height 33
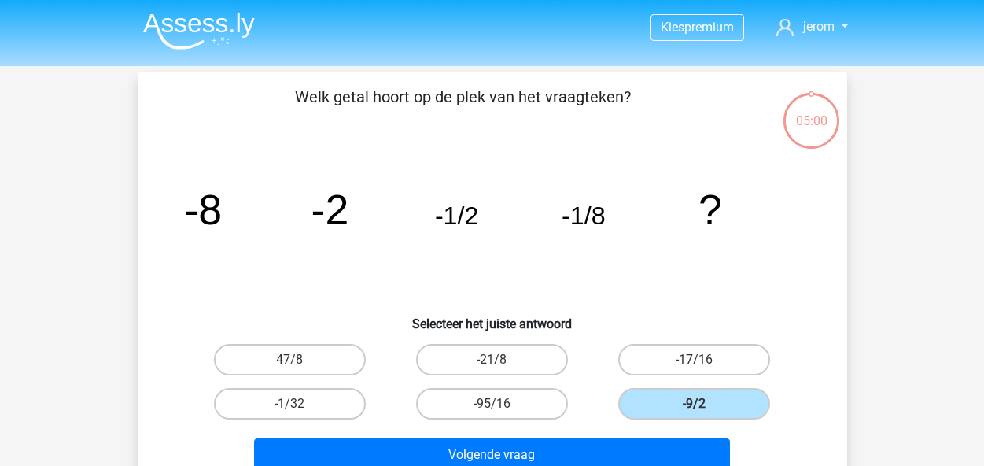
scroll to position [98, 0]
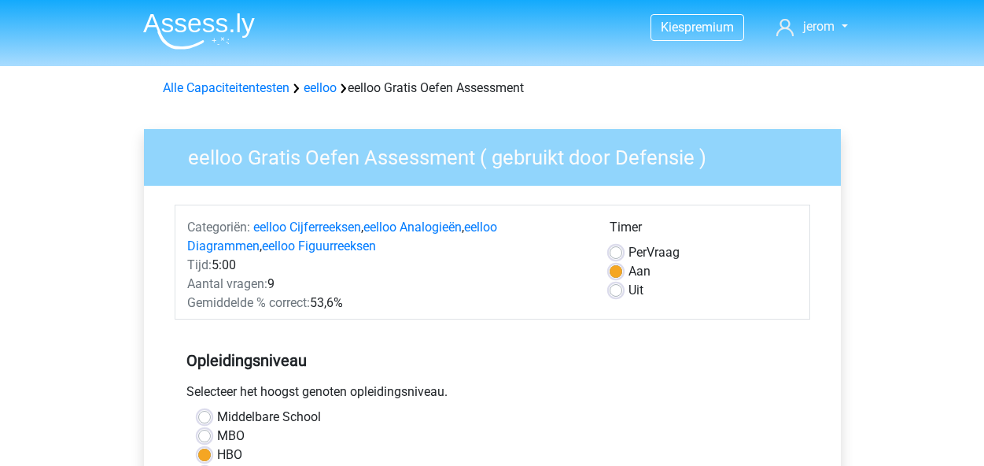
scroll to position [103, 0]
